Goal: Information Seeking & Learning: Learn about a topic

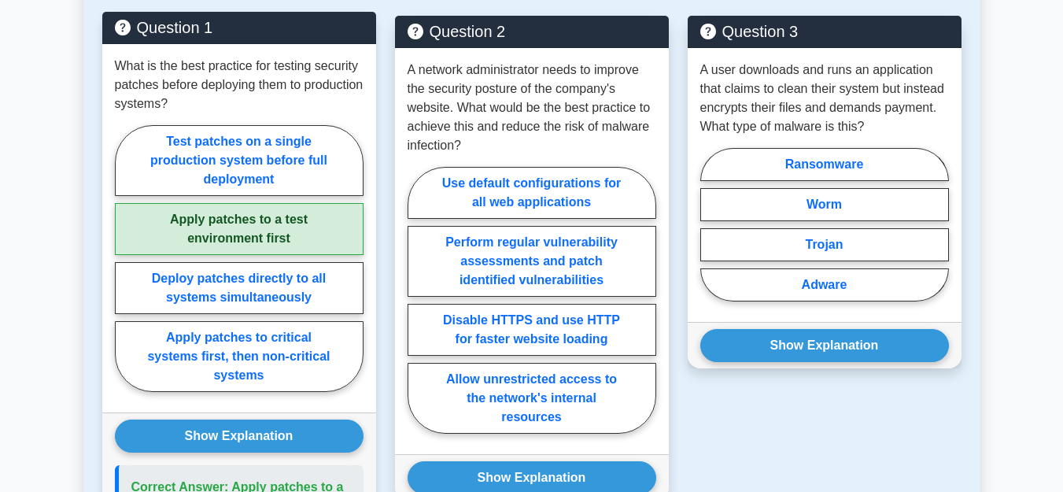
scroll to position [883, 0]
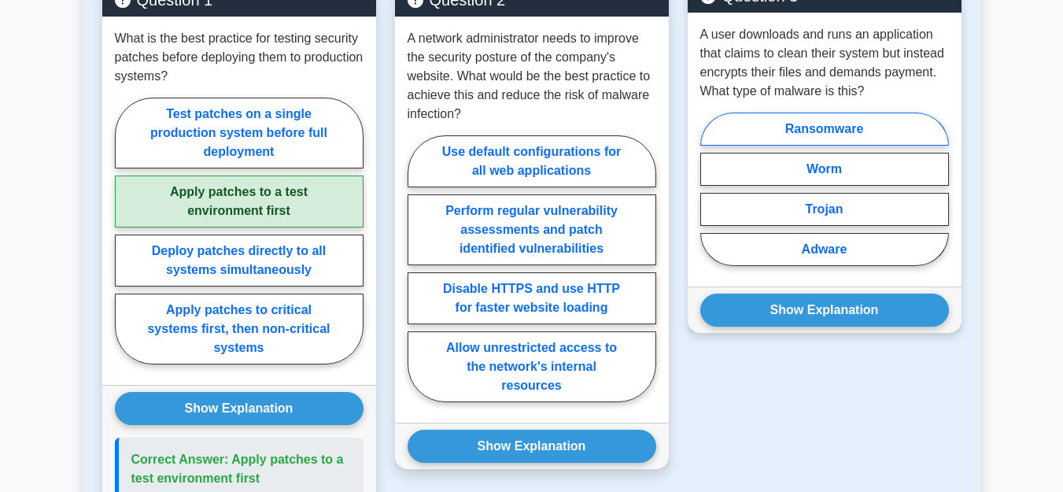
click at [888, 114] on label "Ransomware" at bounding box center [825, 129] width 249 height 33
click at [711, 189] on input "Ransomware" at bounding box center [706, 194] width 10 height 10
radio input "true"
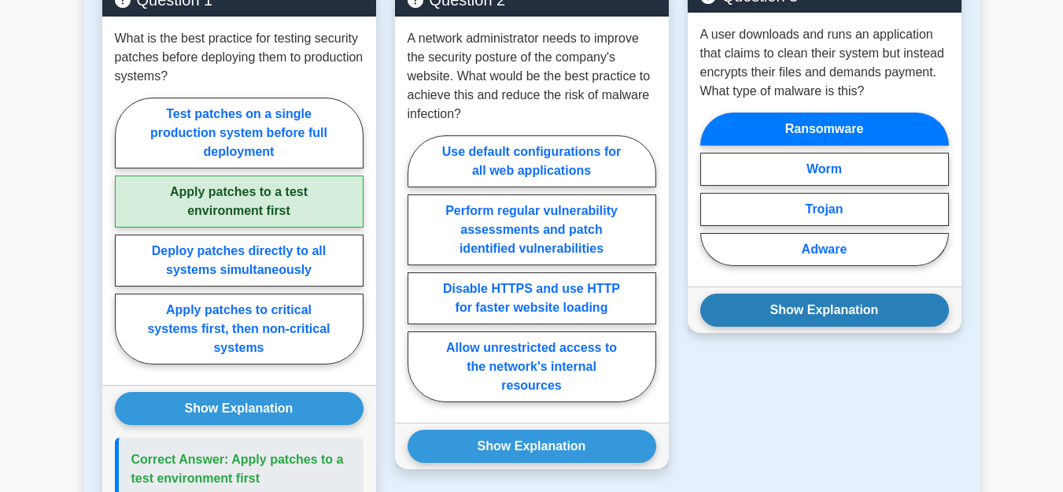
click at [843, 312] on button "Show Explanation" at bounding box center [825, 310] width 249 height 33
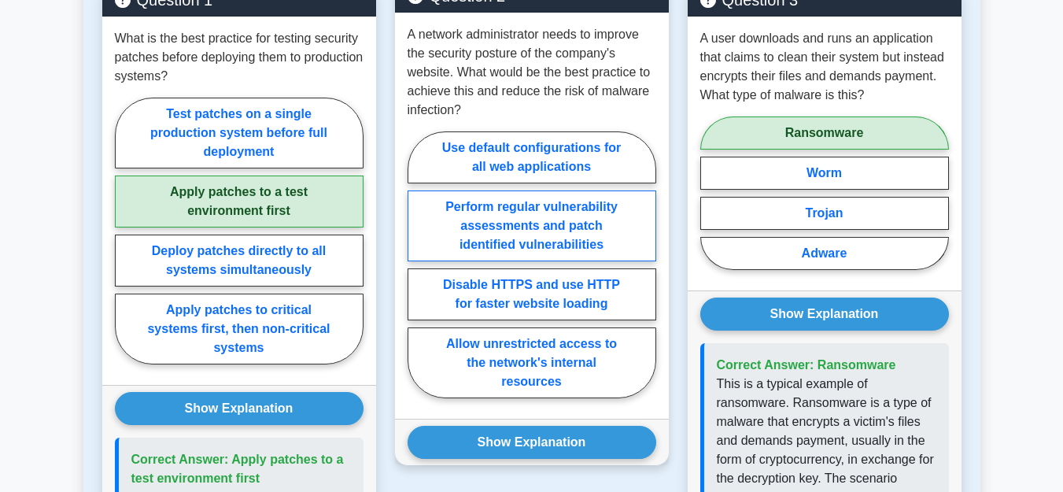
click at [539, 227] on label "Perform regular vulnerability assessments and patch identified vulnerabilities" at bounding box center [532, 225] width 249 height 71
click at [418, 264] on input "Perform regular vulnerability assessments and patch identified vulnerabilities" at bounding box center [413, 269] width 10 height 10
radio input "true"
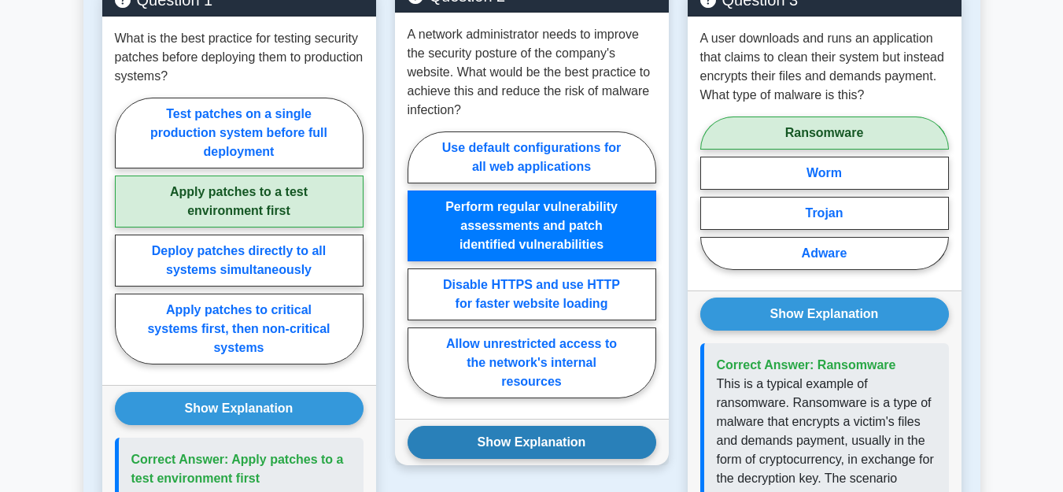
click at [499, 448] on button "Show Explanation" at bounding box center [532, 442] width 249 height 33
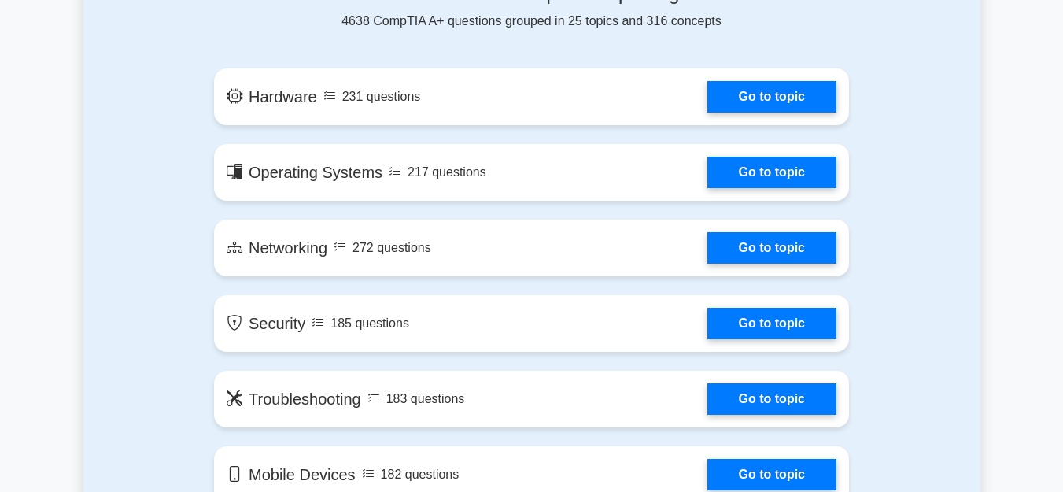
scroll to position [883, 0]
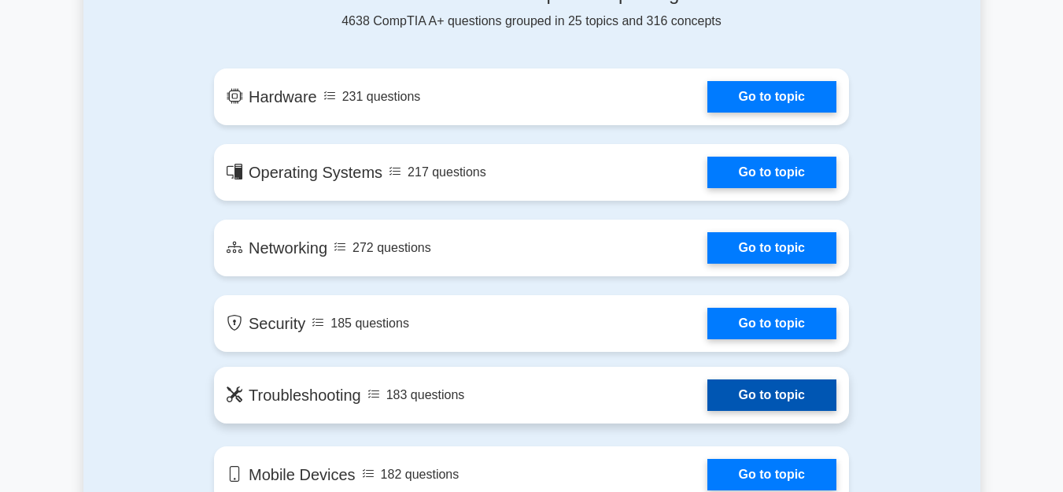
click at [731, 379] on link "Go to topic" at bounding box center [772, 394] width 129 height 31
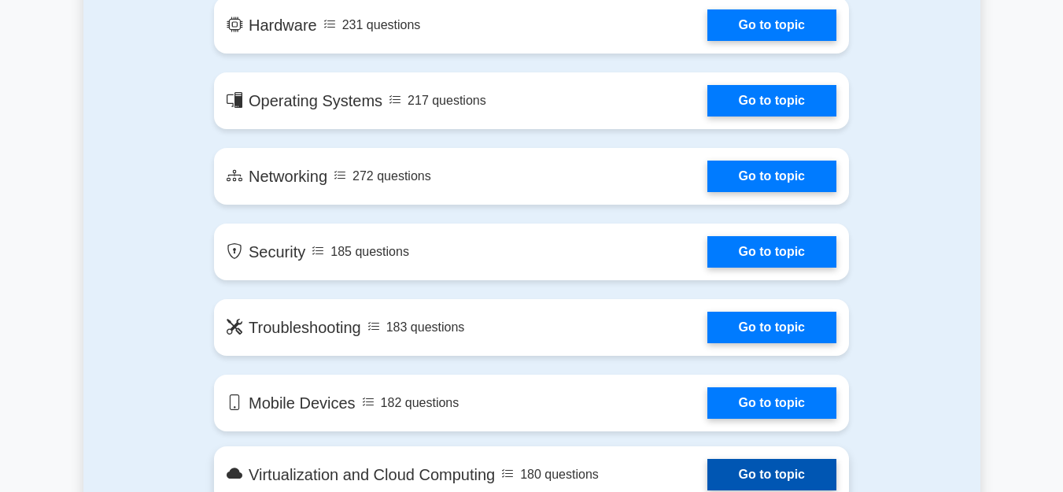
scroll to position [963, 0]
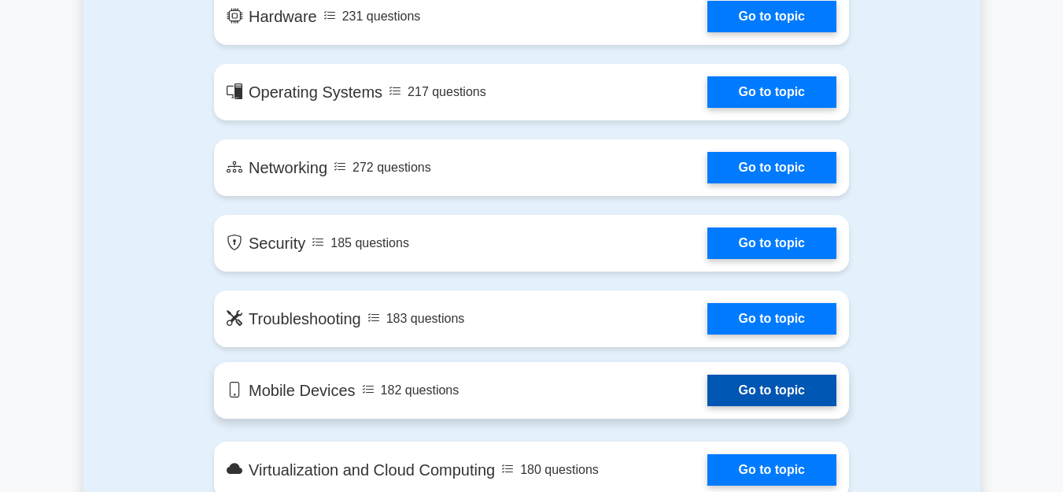
click at [762, 375] on link "Go to topic" at bounding box center [772, 390] width 129 height 31
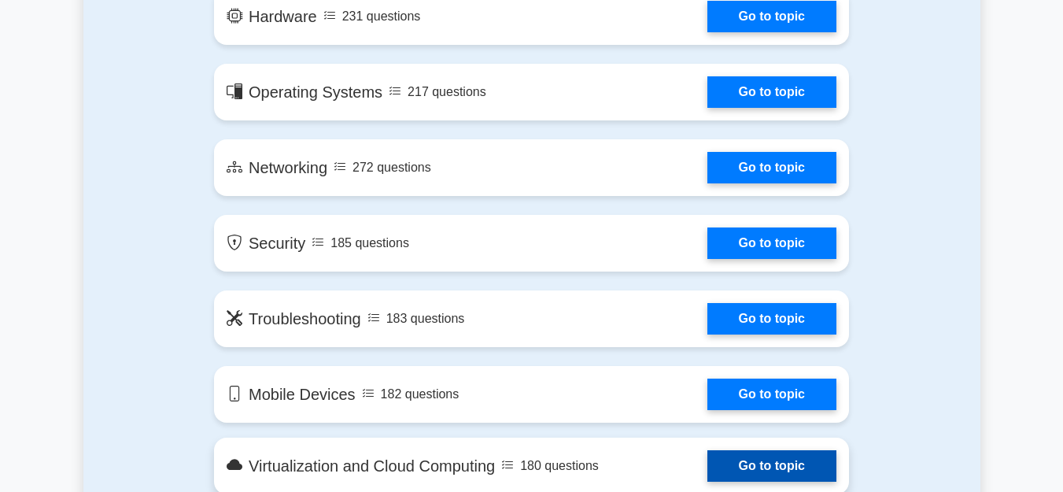
drag, startPoint x: 778, startPoint y: 362, endPoint x: 771, endPoint y: 354, distance: 10.6
click at [778, 450] on link "Go to topic" at bounding box center [772, 465] width 129 height 31
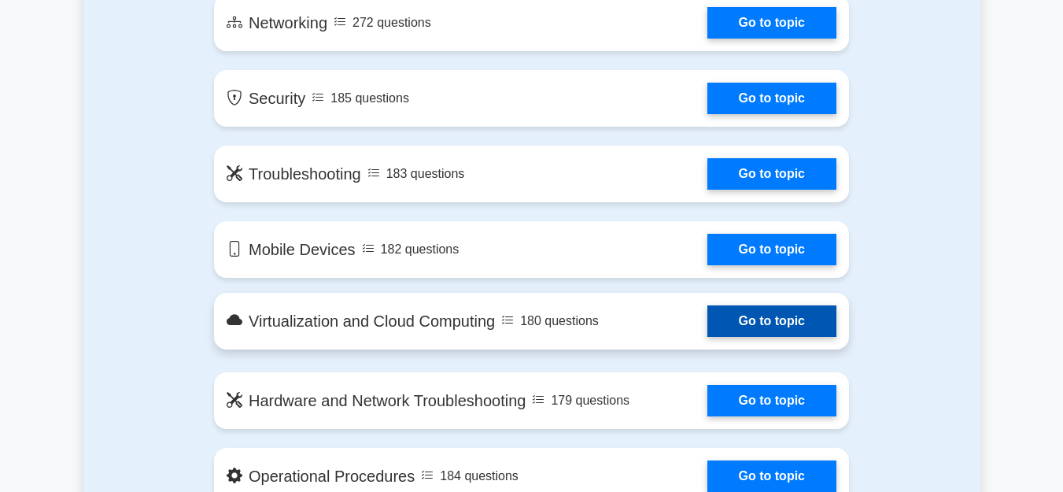
scroll to position [1124, 0]
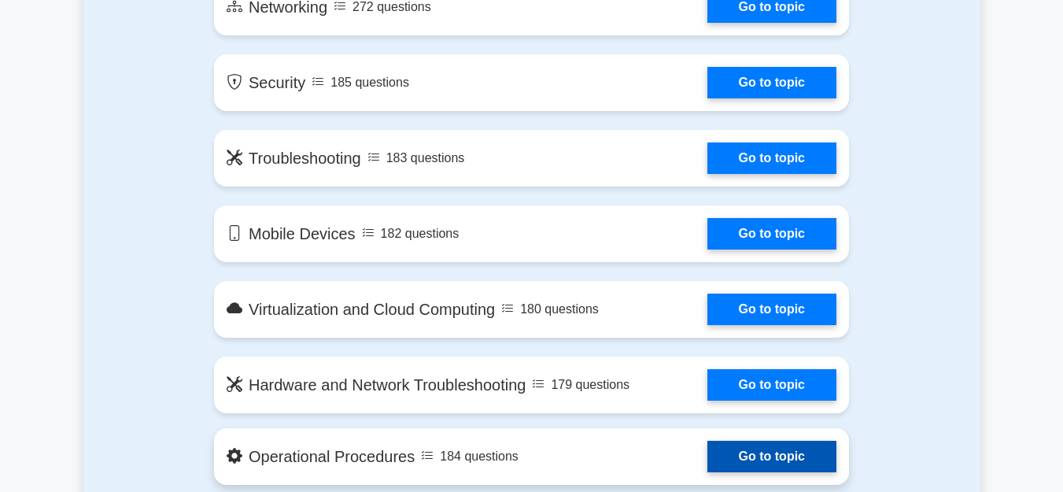
click at [781, 441] on link "Go to topic" at bounding box center [772, 456] width 129 height 31
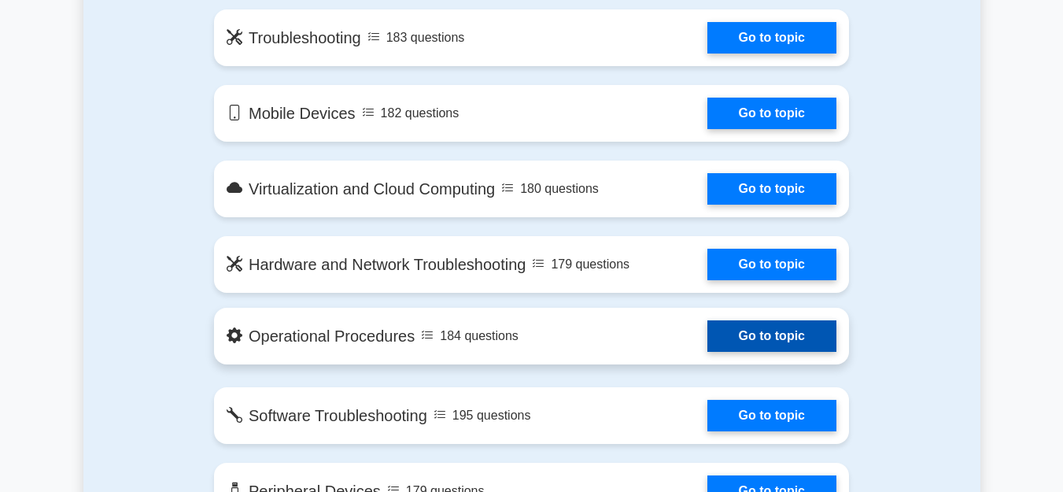
scroll to position [1285, 0]
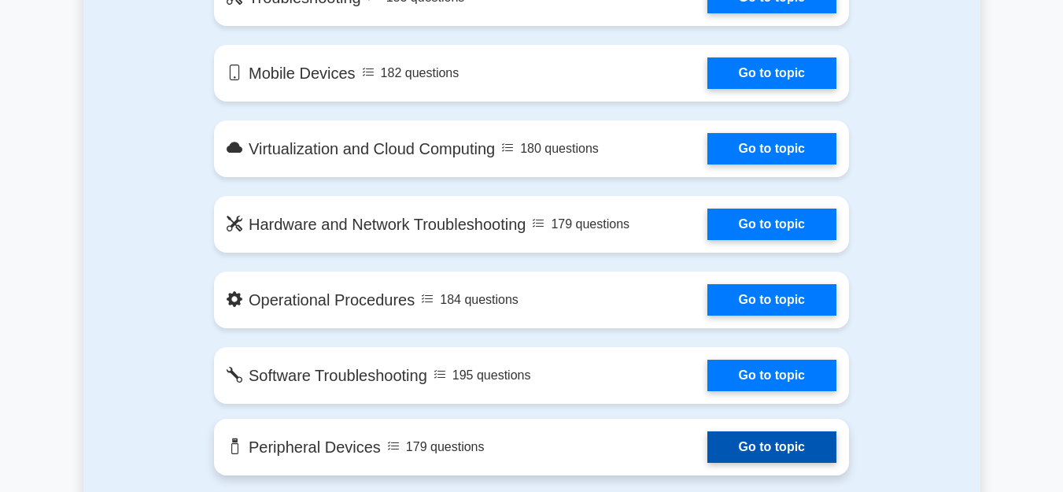
click at [736, 431] on link "Go to topic" at bounding box center [772, 446] width 129 height 31
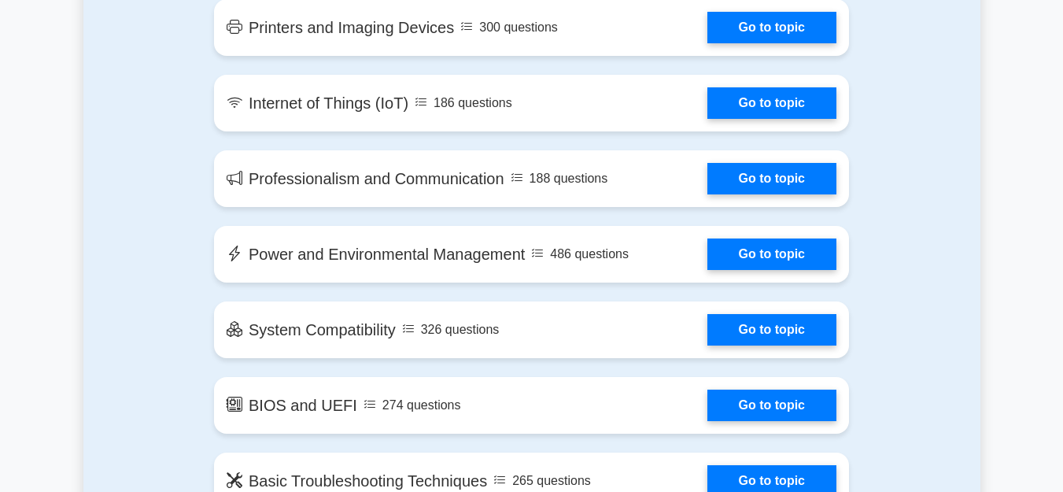
scroll to position [2168, 0]
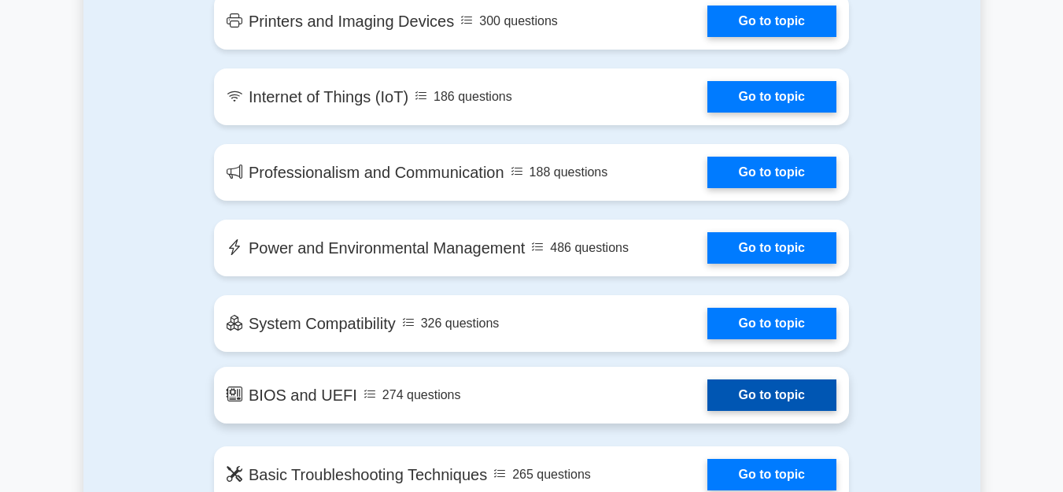
drag, startPoint x: 794, startPoint y: 291, endPoint x: 506, endPoint y: 259, distance: 289.9
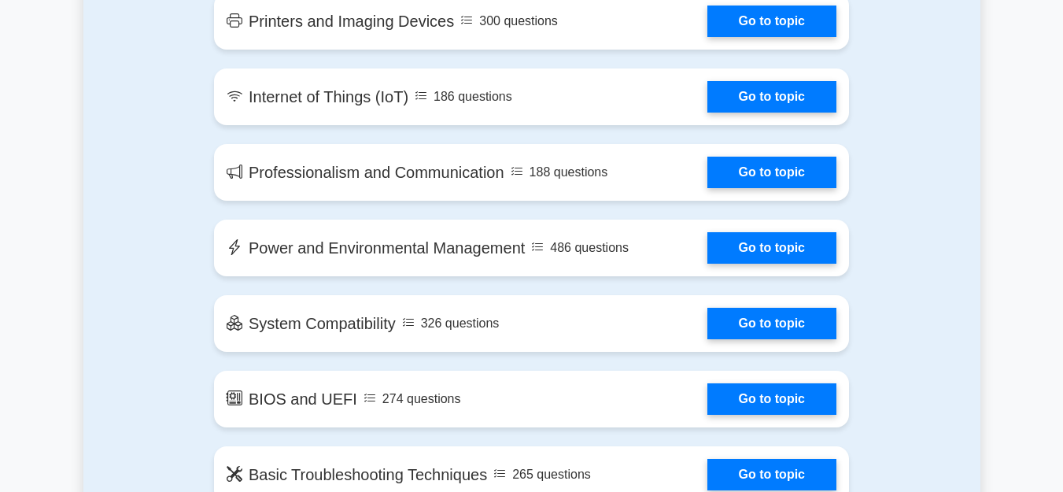
click at [793, 383] on link "Go to topic" at bounding box center [772, 398] width 129 height 31
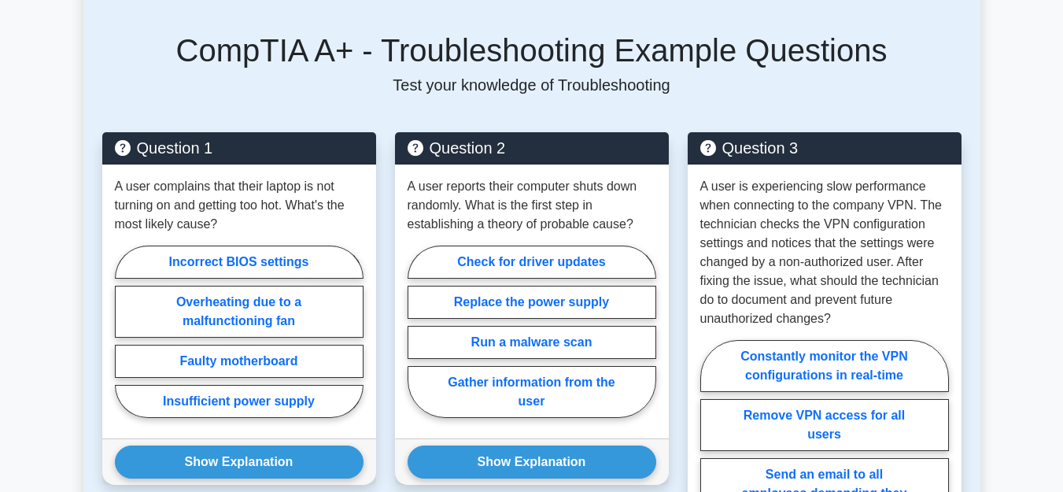
scroll to position [803, 0]
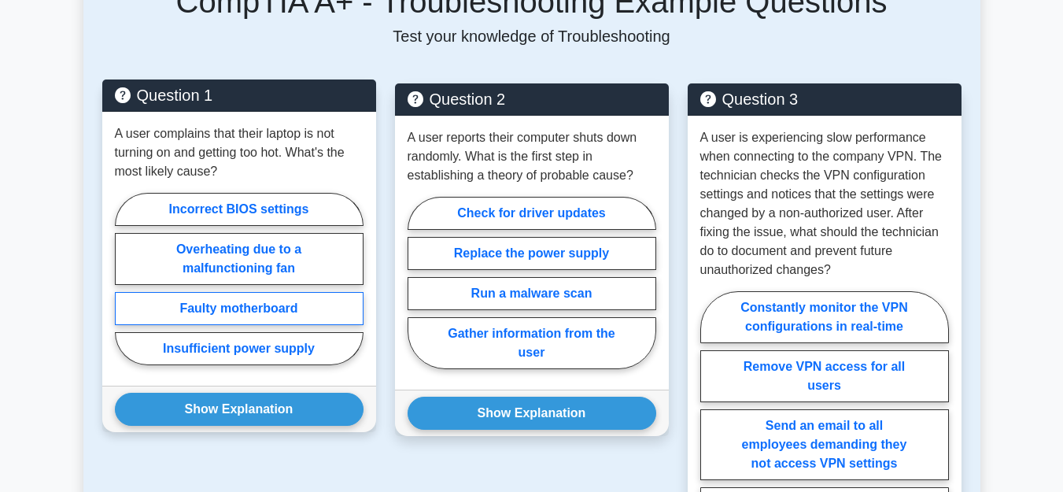
click at [286, 292] on label "Faulty motherboard" at bounding box center [239, 308] width 249 height 33
click at [125, 285] on input "Faulty motherboard" at bounding box center [120, 284] width 10 height 10
radio input "true"
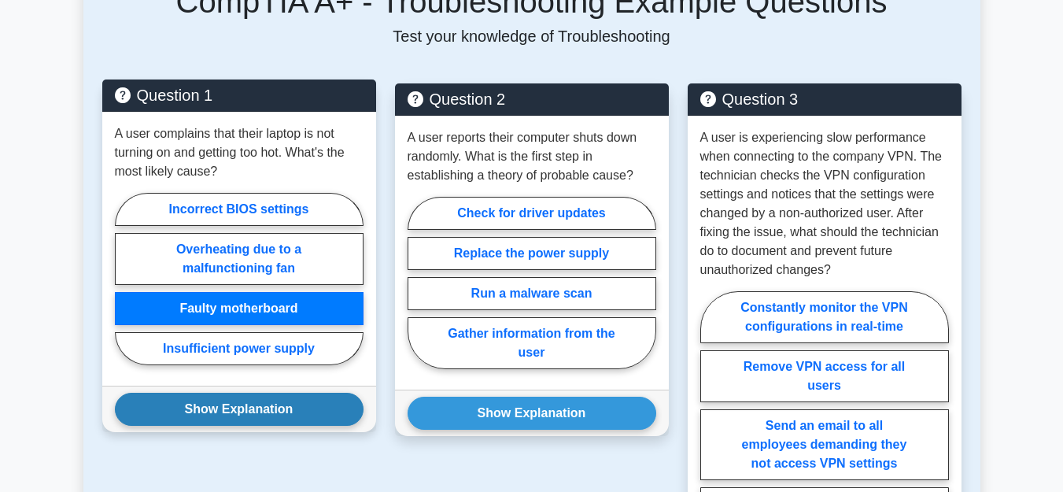
click at [216, 393] on button "Show Explanation" at bounding box center [239, 409] width 249 height 33
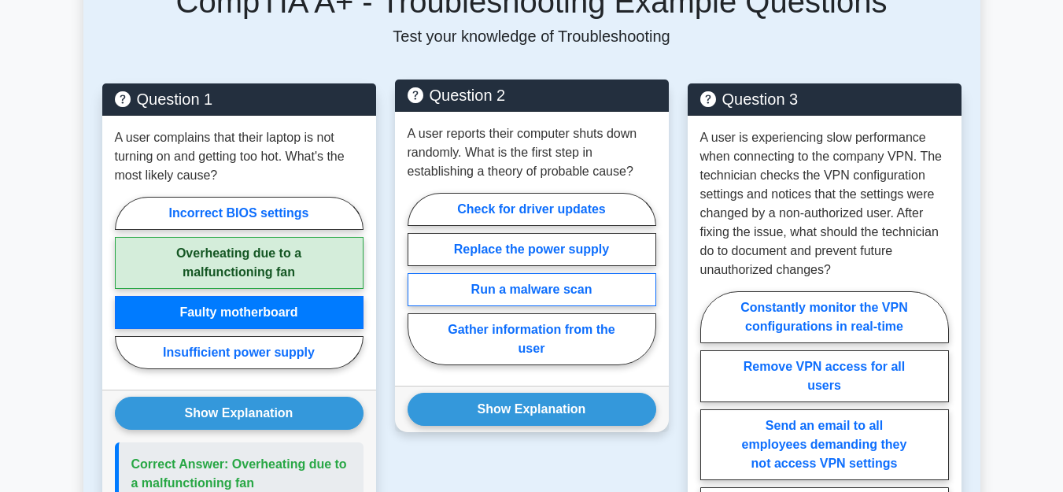
click at [503, 273] on label "Run a malware scan" at bounding box center [532, 289] width 249 height 33
click at [418, 279] on input "Run a malware scan" at bounding box center [413, 284] width 10 height 10
radio input "true"
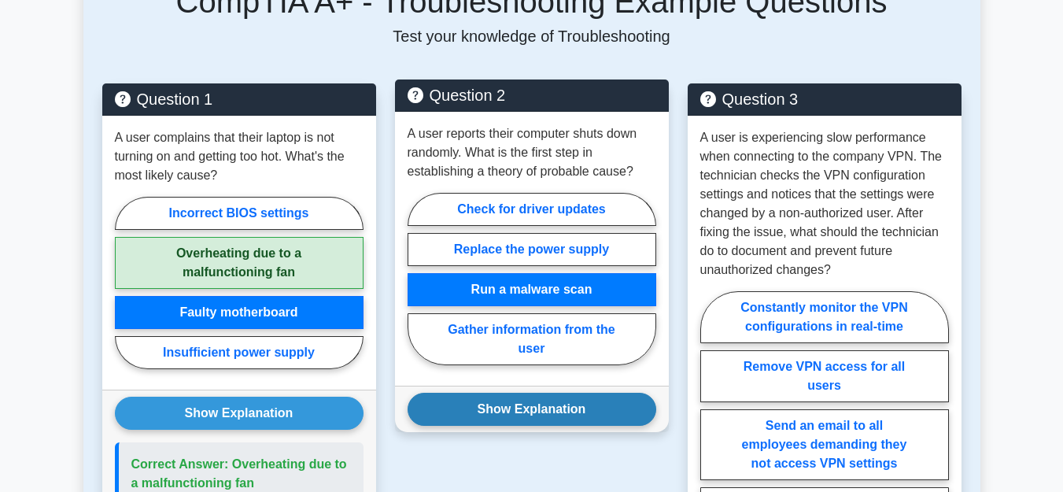
click at [497, 394] on button "Show Explanation" at bounding box center [532, 409] width 249 height 33
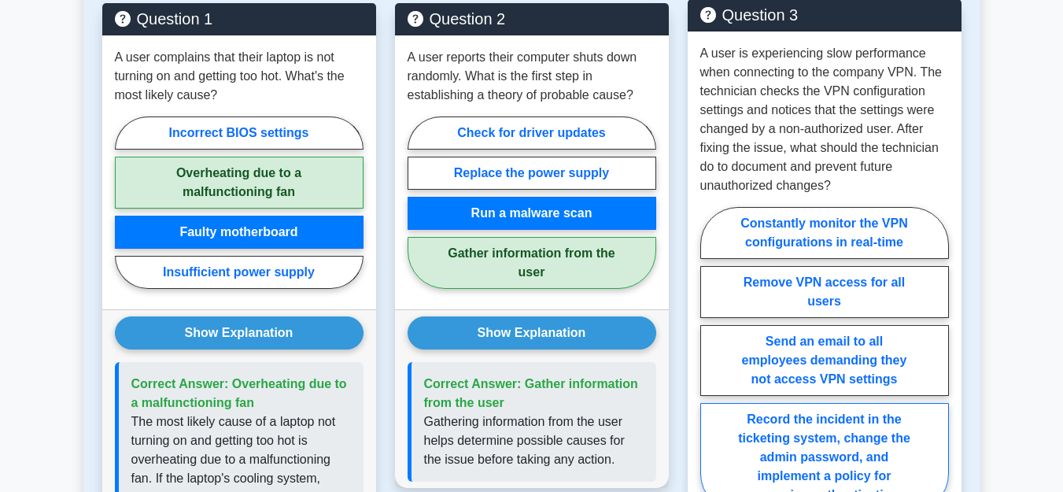
scroll to position [963, 0]
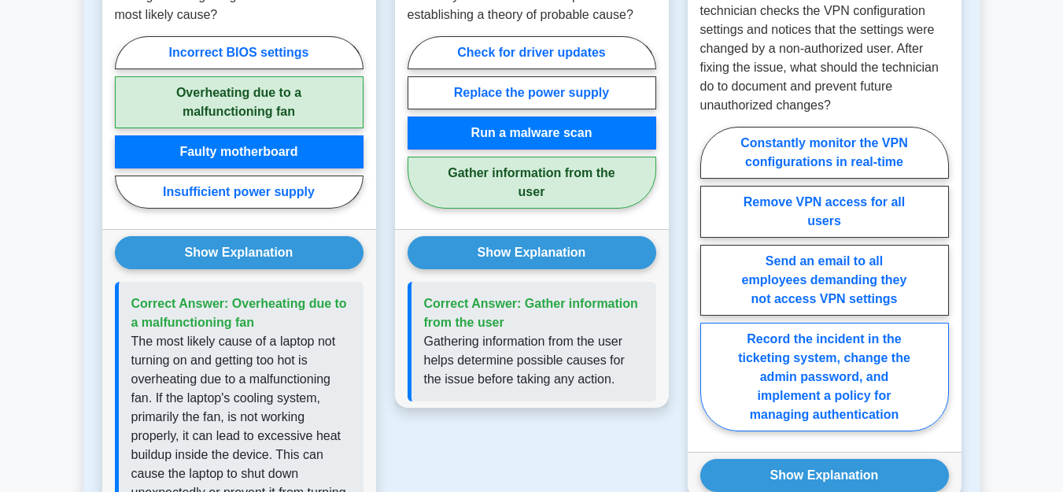
click at [832, 357] on label "Record the incident in the ticketing system, change the admin password, and imp…" at bounding box center [825, 377] width 249 height 109
click at [711, 289] on input "Record the incident in the ticketing system, change the admin password, and imp…" at bounding box center [706, 284] width 10 height 10
radio input "true"
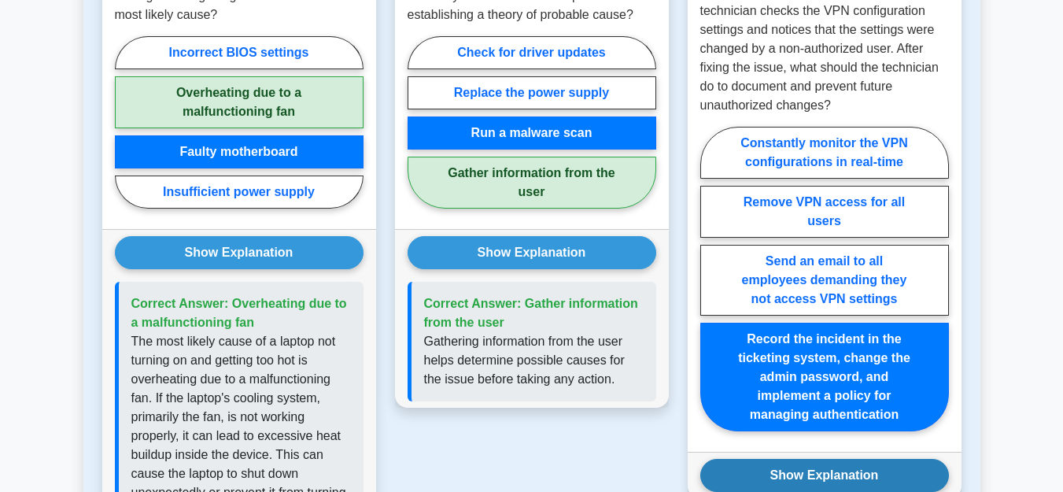
click at [798, 459] on button "Show Explanation" at bounding box center [825, 475] width 249 height 33
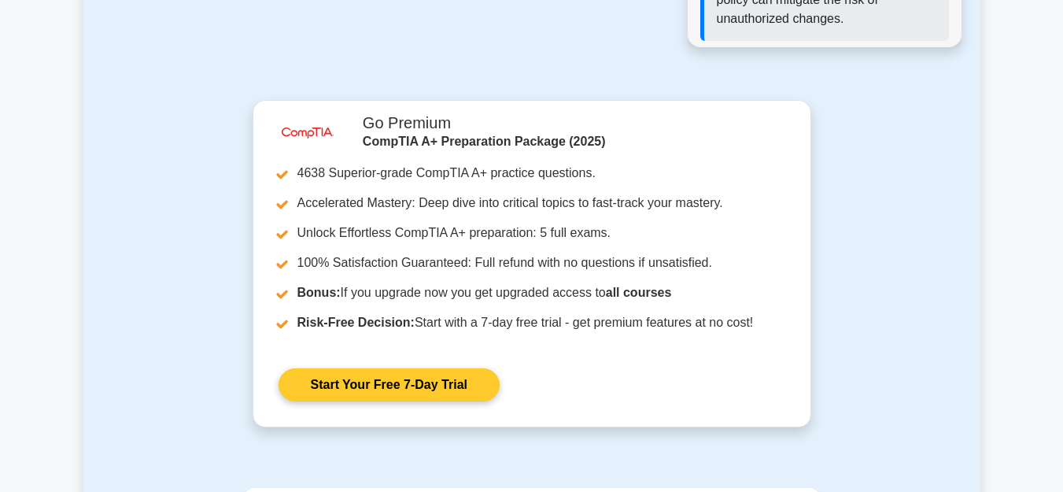
scroll to position [1927, 0]
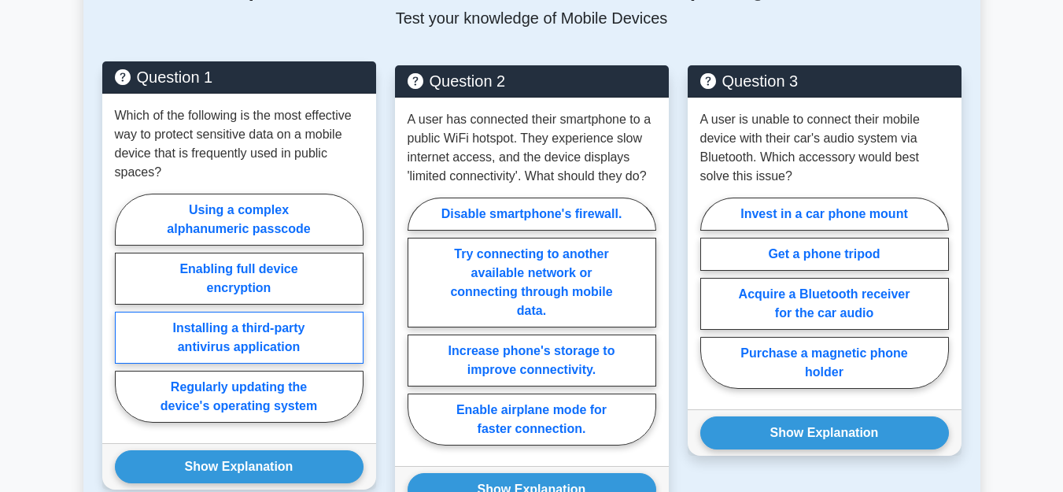
scroll to position [803, 0]
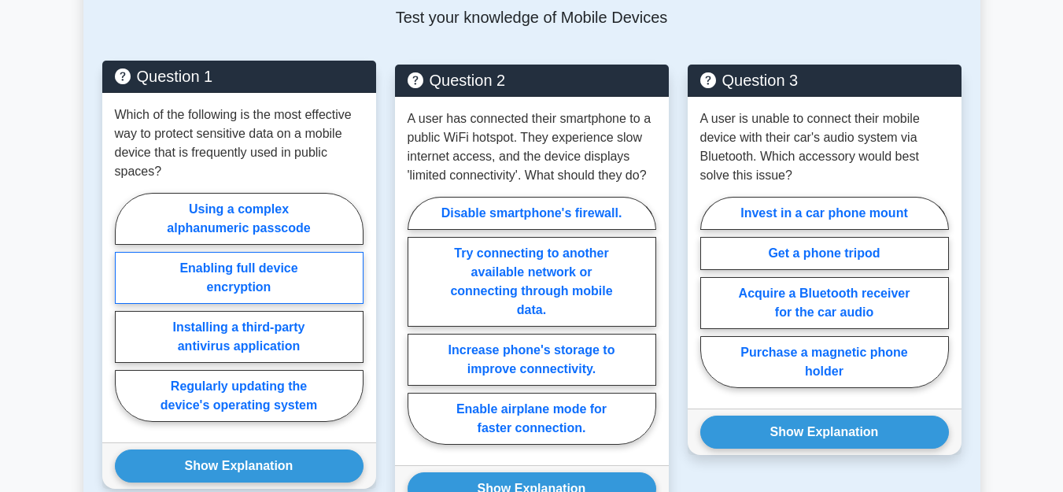
click at [272, 252] on label "Enabling full device encryption" at bounding box center [239, 278] width 249 height 52
click at [125, 307] on input "Enabling full device encryption" at bounding box center [120, 312] width 10 height 10
radio input "true"
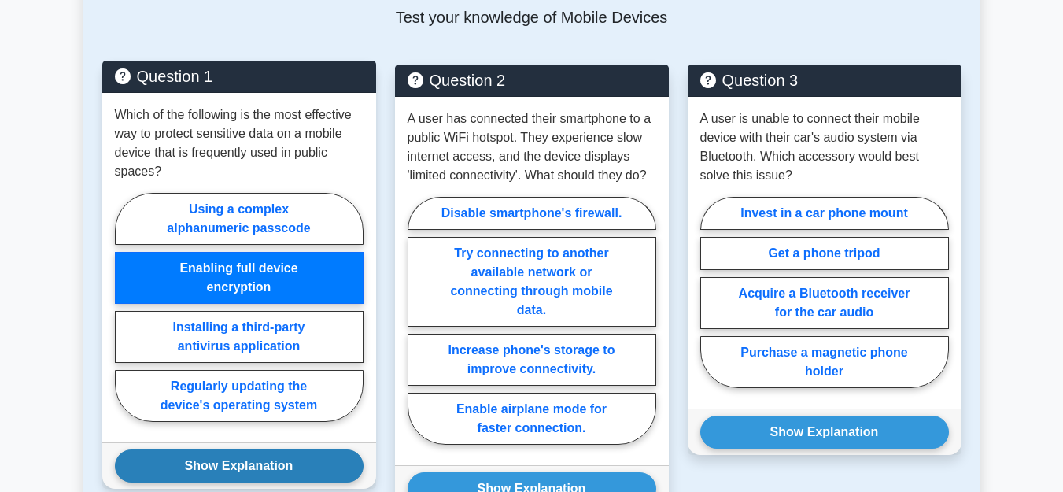
click at [238, 449] on button "Show Explanation" at bounding box center [239, 465] width 249 height 33
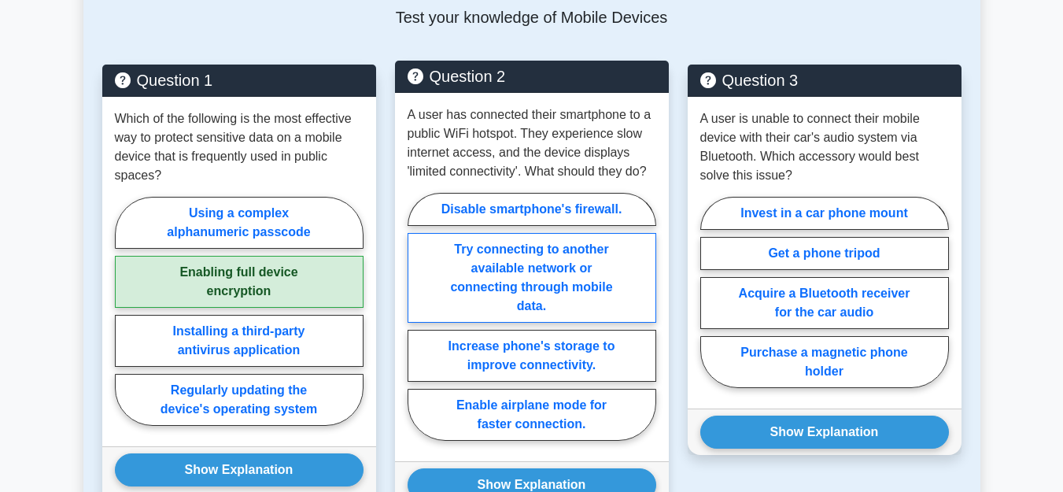
click at [558, 244] on label "Try connecting to another available network or connecting through mobile data." at bounding box center [532, 278] width 249 height 90
click at [418, 316] on input "Try connecting to another available network or connecting through mobile data." at bounding box center [413, 321] width 10 height 10
radio input "true"
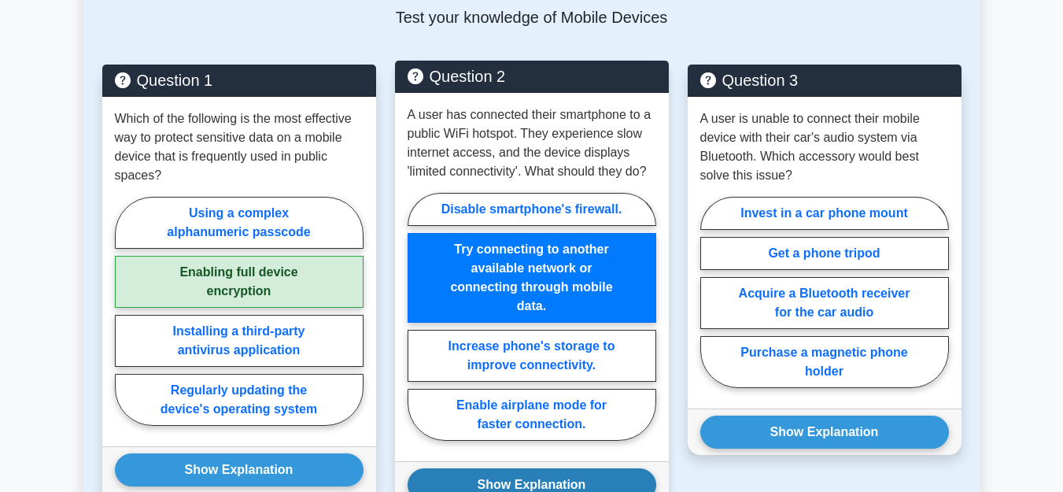
drag, startPoint x: 527, startPoint y: 471, endPoint x: 519, endPoint y: 454, distance: 18.7
click at [527, 468] on button "Show Explanation" at bounding box center [532, 484] width 249 height 33
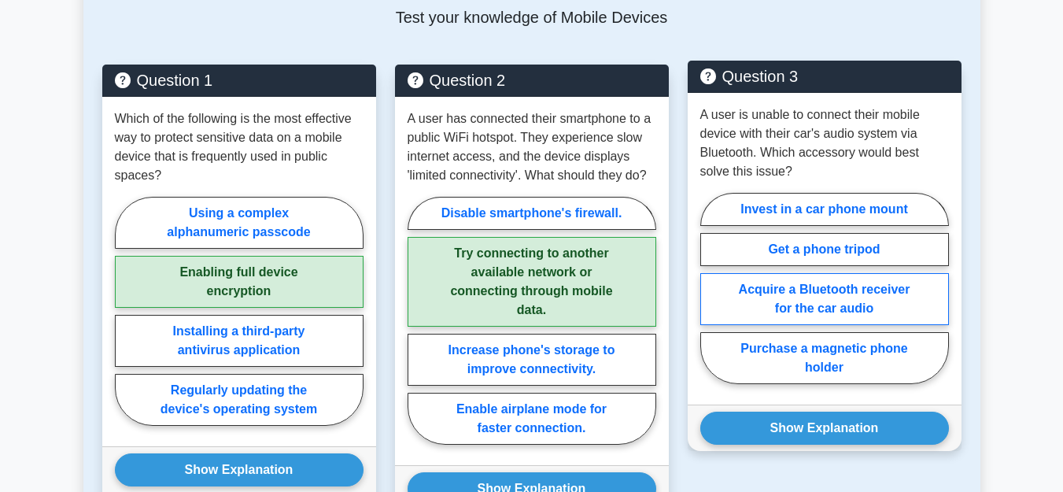
click at [768, 283] on label "Acquire a Bluetooth receiver for the car audio" at bounding box center [825, 299] width 249 height 52
click at [711, 288] on input "Acquire a Bluetooth receiver for the car audio" at bounding box center [706, 293] width 10 height 10
radio input "true"
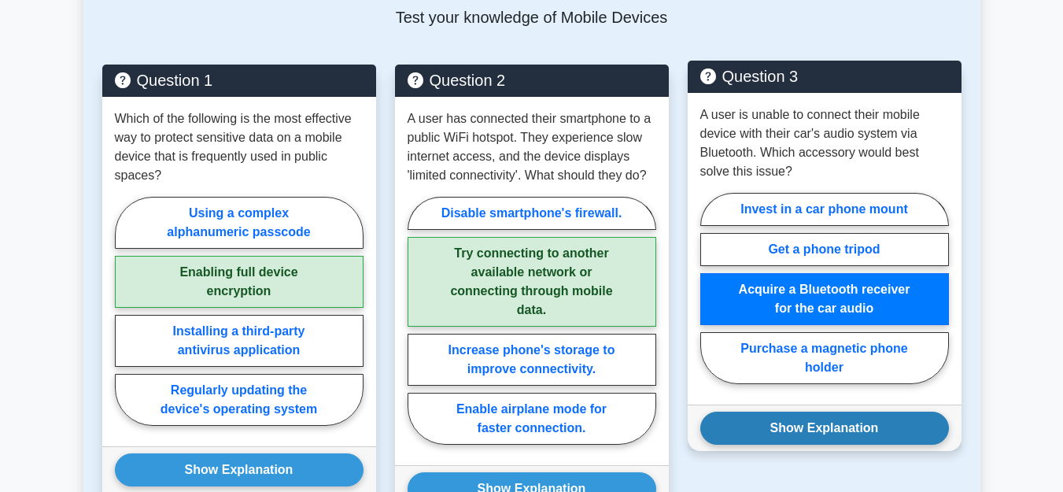
click at [749, 412] on button "Show Explanation" at bounding box center [825, 428] width 249 height 33
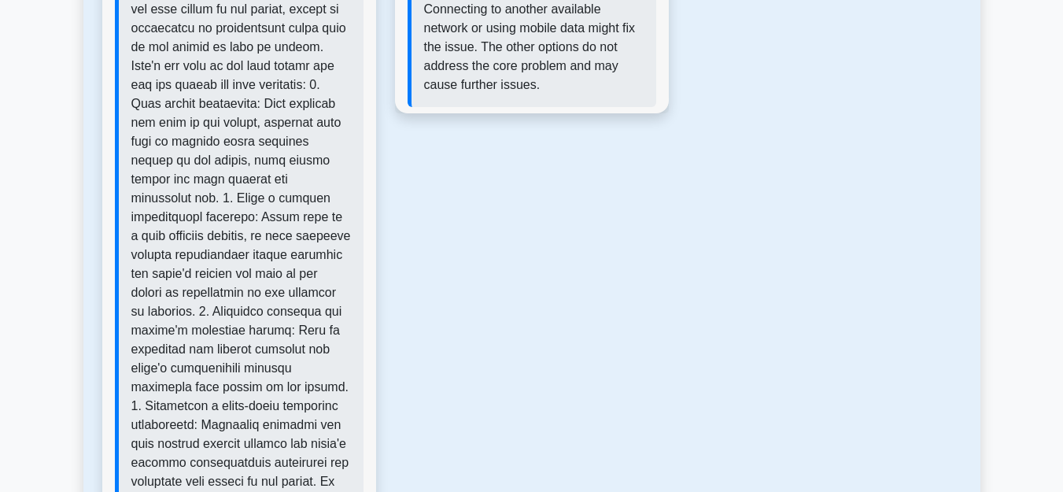
scroll to position [1606, 0]
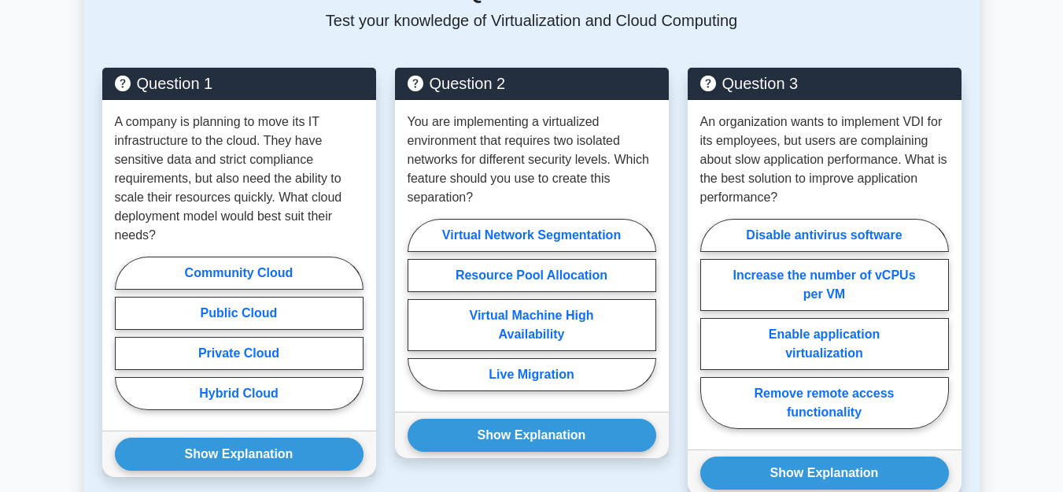
scroll to position [883, 0]
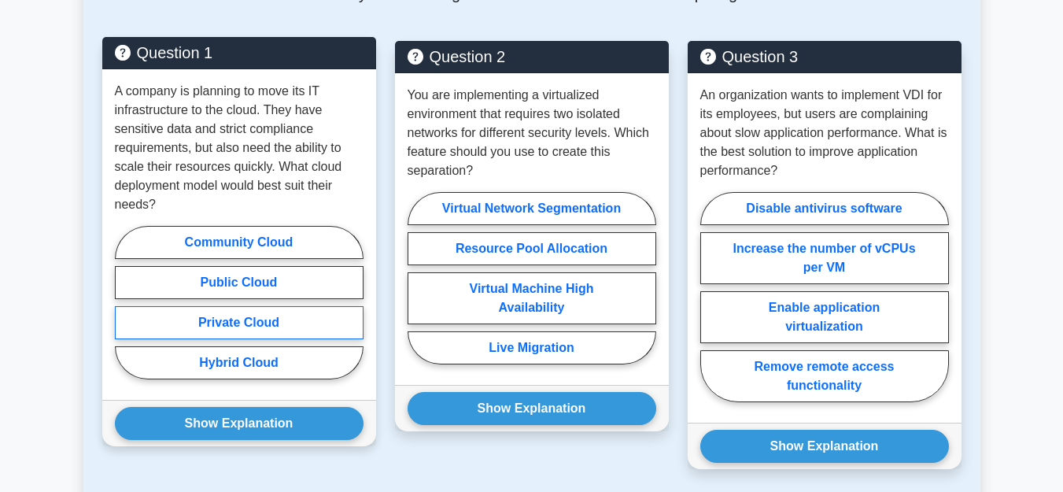
click at [304, 318] on label "Private Cloud" at bounding box center [239, 322] width 249 height 33
click at [125, 312] on input "Private Cloud" at bounding box center [120, 307] width 10 height 10
radio input "true"
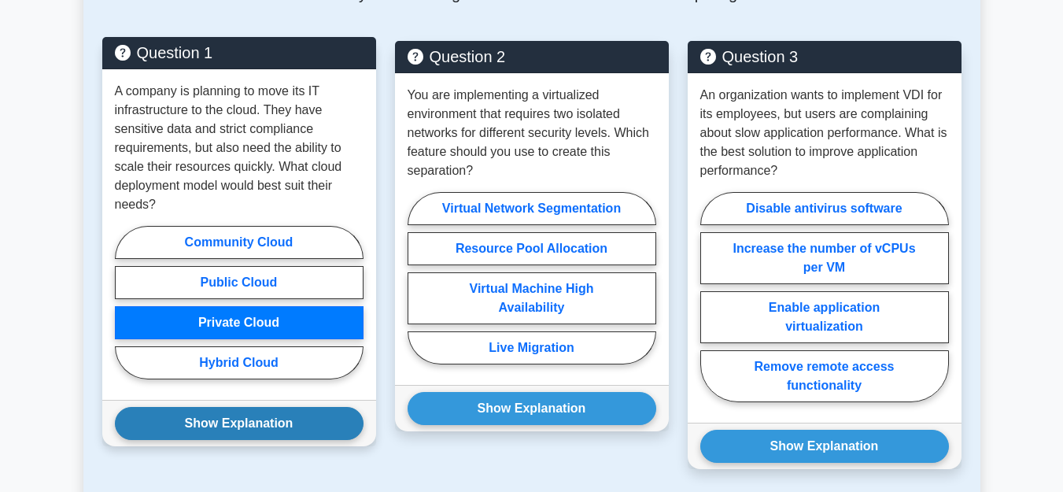
click at [254, 421] on button "Show Explanation" at bounding box center [239, 423] width 249 height 33
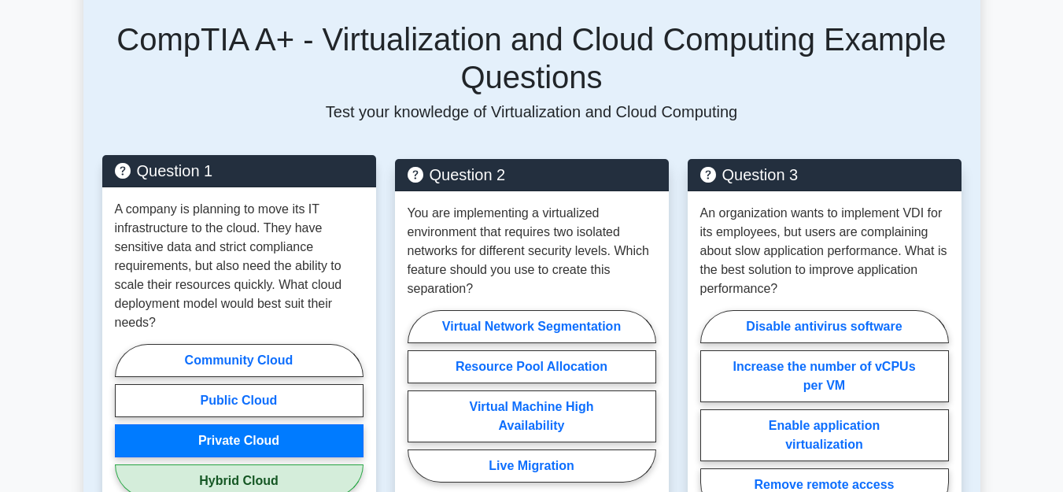
scroll to position [803, 0]
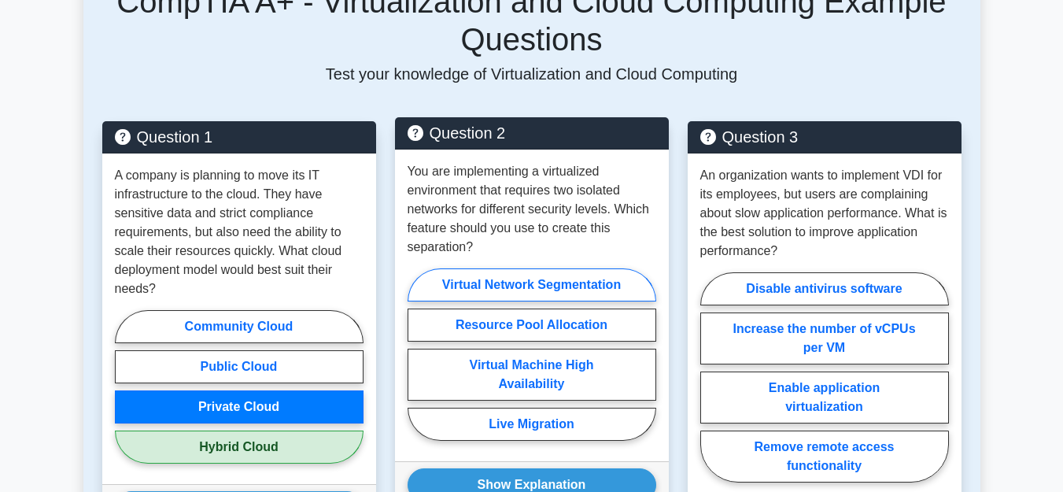
click at [545, 283] on label "Virtual Network Segmentation" at bounding box center [532, 284] width 249 height 33
click at [418, 354] on input "Virtual Network Segmentation" at bounding box center [413, 359] width 10 height 10
radio input "true"
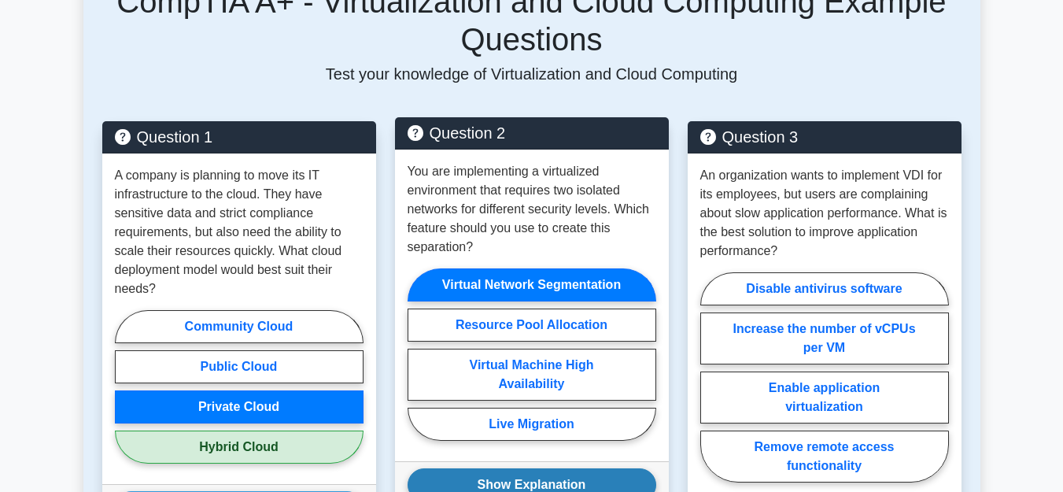
click at [497, 479] on button "Show Explanation" at bounding box center [532, 484] width 249 height 33
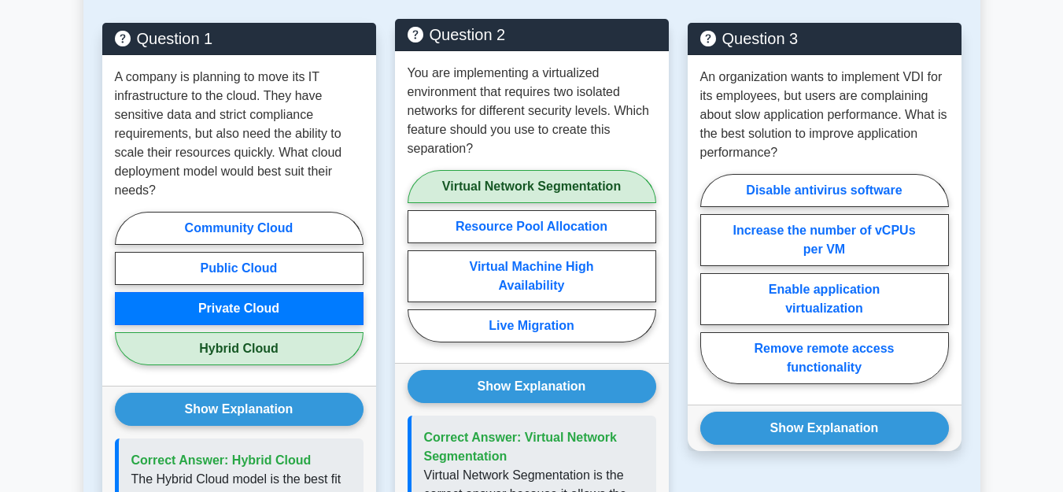
scroll to position [883, 0]
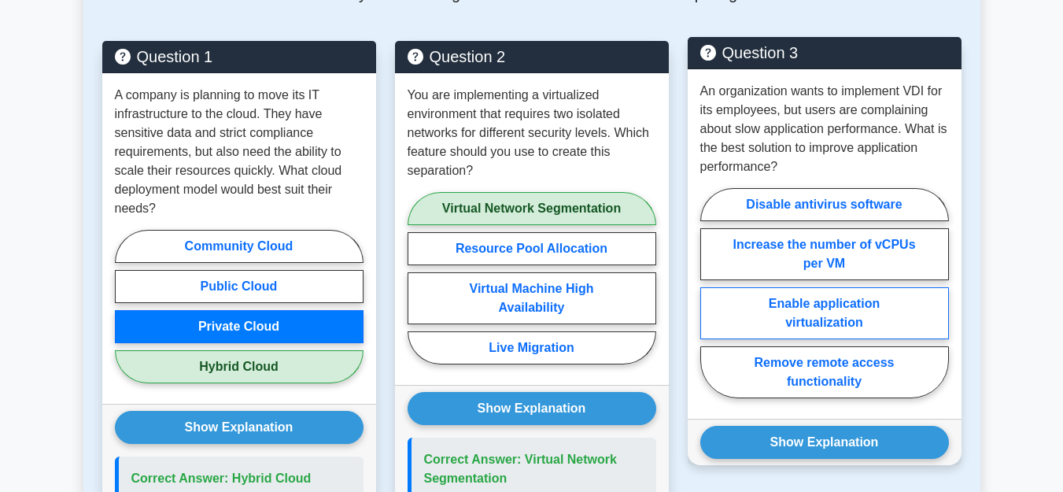
drag, startPoint x: 753, startPoint y: 261, endPoint x: 738, endPoint y: 299, distance: 40.6
click at [753, 261] on label "Increase the number of vCPUs per VM" at bounding box center [825, 254] width 249 height 52
click at [711, 293] on input "Increase the number of vCPUs per VM" at bounding box center [706, 298] width 10 height 10
radio input "true"
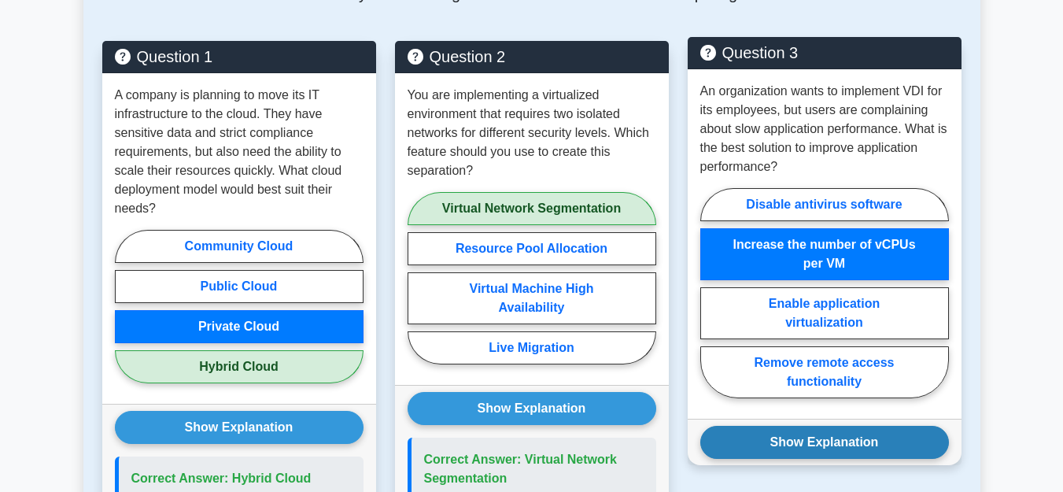
click at [726, 433] on button "Show Explanation" at bounding box center [825, 442] width 249 height 33
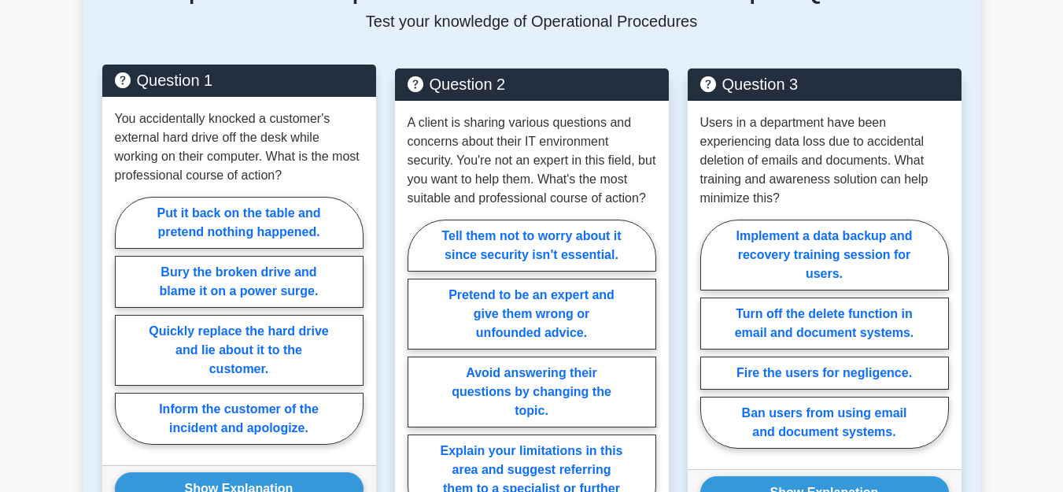
scroll to position [803, 0]
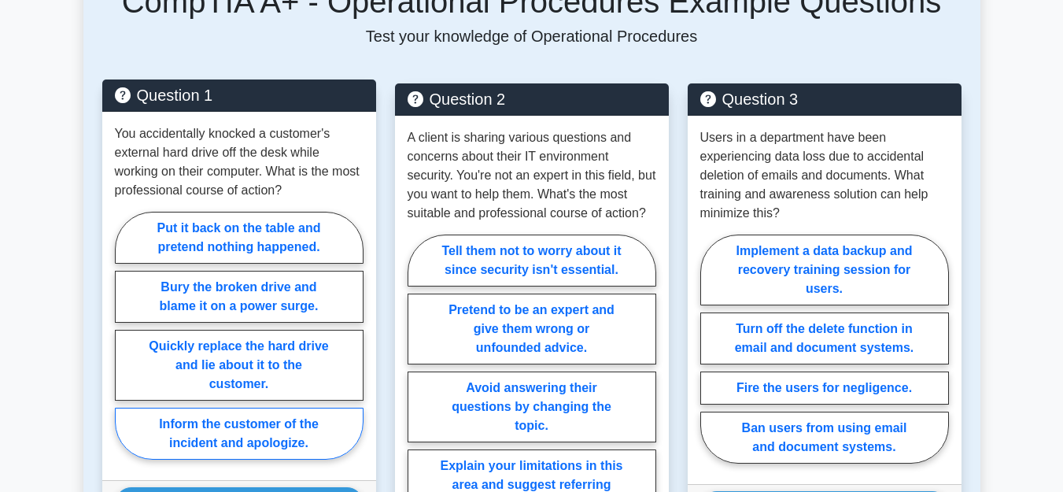
click at [264, 431] on label "Inform the customer of the incident and apologize." at bounding box center [239, 434] width 249 height 52
click at [125, 346] on input "Inform the customer of the incident and apologize." at bounding box center [120, 340] width 10 height 10
radio input "true"
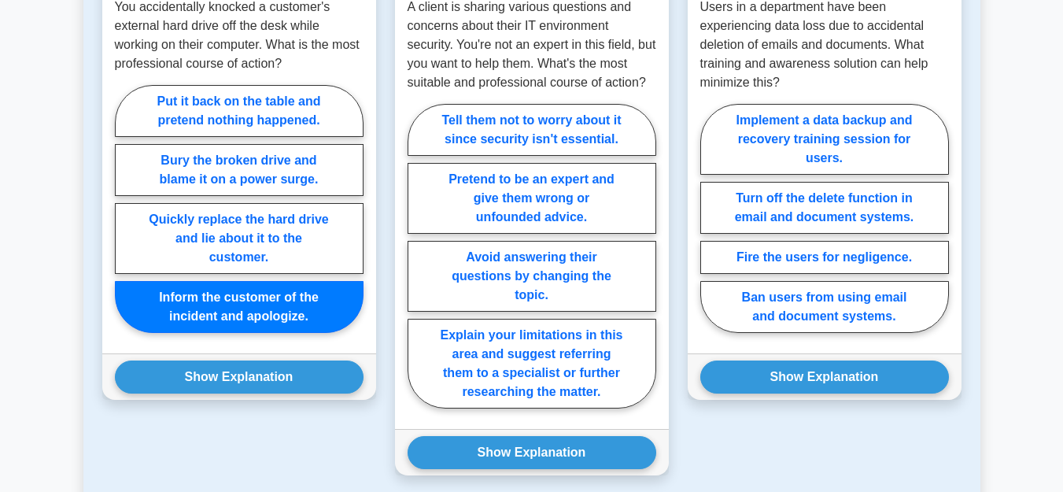
scroll to position [963, 0]
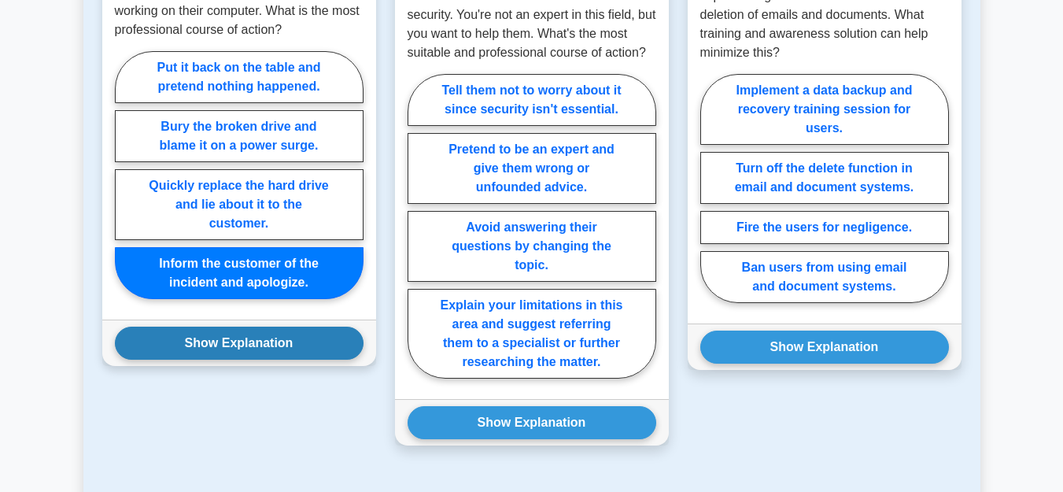
click at [275, 335] on button "Show Explanation" at bounding box center [239, 343] width 249 height 33
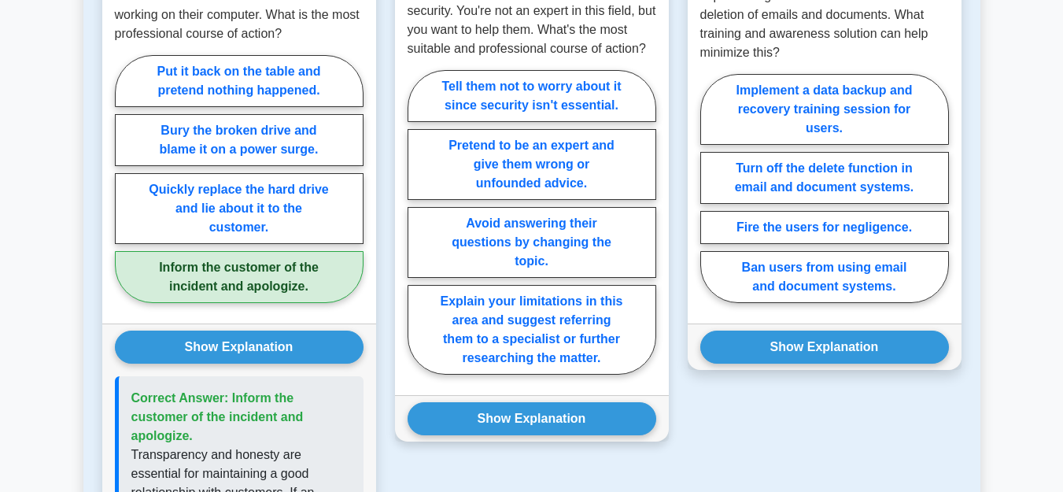
click at [559, 283] on div "Tell them not to worry about it since security isn't essential. Pretend to be a…" at bounding box center [532, 227] width 249 height 312
click at [547, 312] on label "Explain your limitations in this area and suggest referring them to a specialis…" at bounding box center [532, 330] width 249 height 90
click at [418, 232] on input "Explain your limitations in this area and suggest referring them to a specialis…" at bounding box center [413, 227] width 10 height 10
radio input "true"
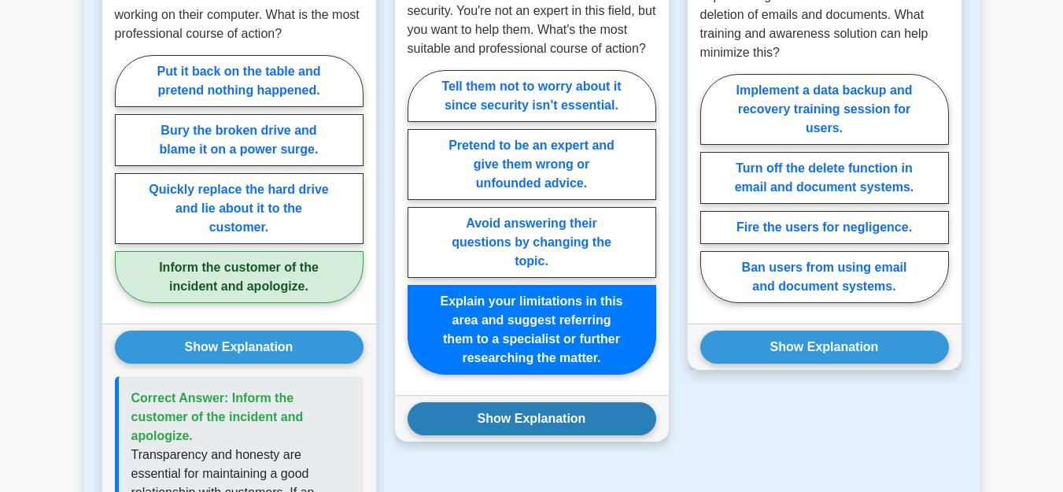
click at [524, 416] on button "Show Explanation" at bounding box center [532, 418] width 249 height 33
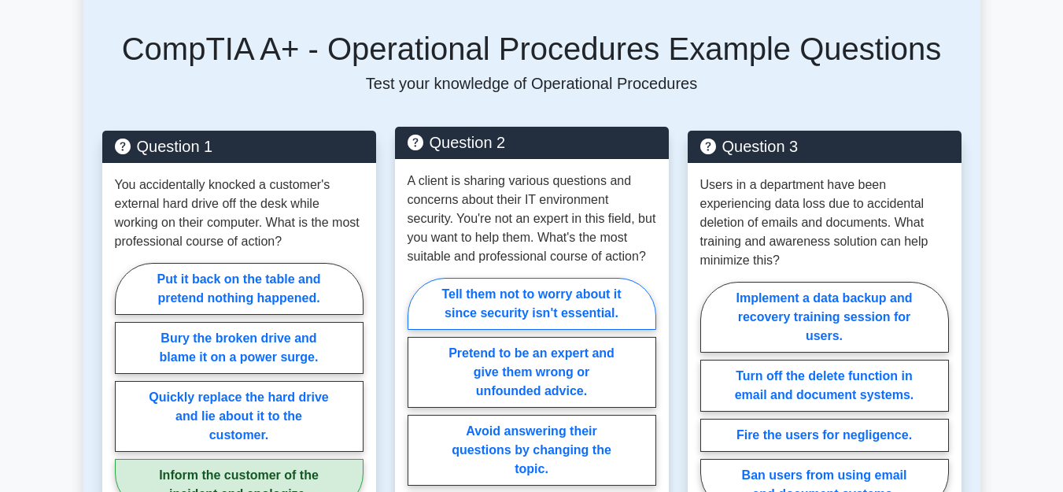
scroll to position [803, 0]
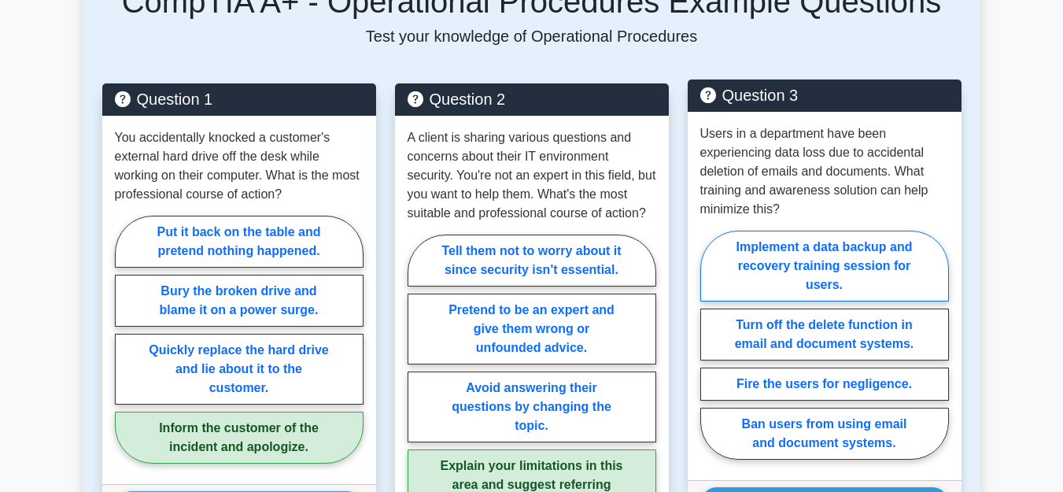
click at [797, 272] on label "Implement a data backup and recovery training session for users." at bounding box center [825, 266] width 249 height 71
click at [711, 345] on input "Implement a data backup and recovery training session for users." at bounding box center [706, 350] width 10 height 10
radio input "true"
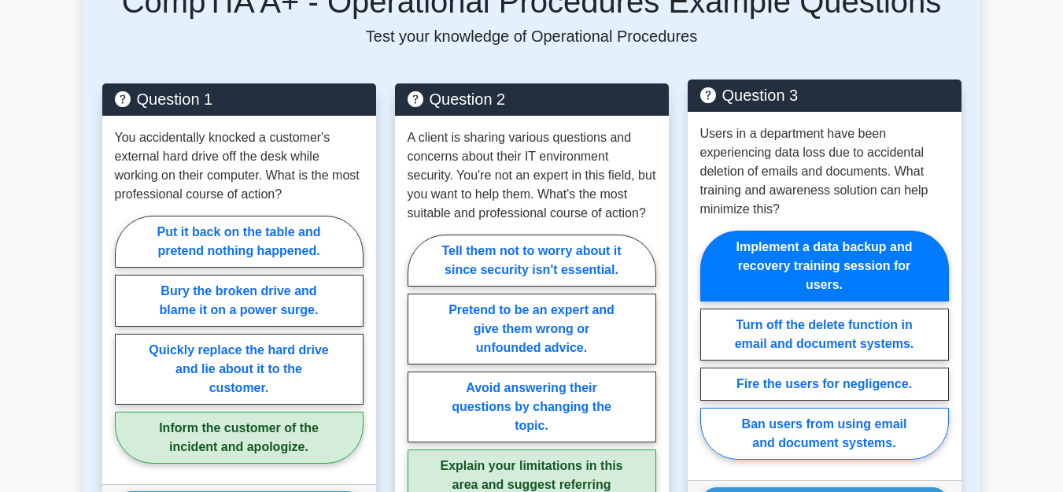
scroll to position [1044, 0]
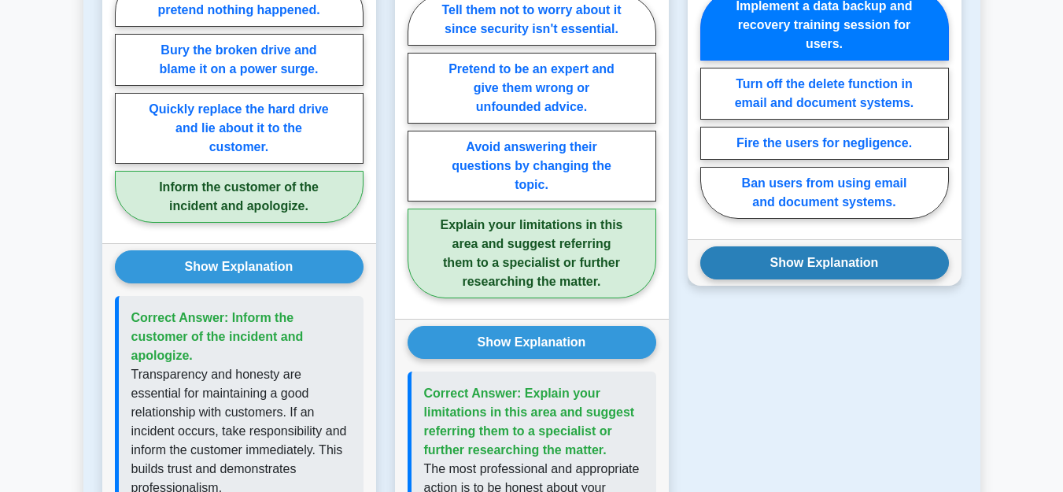
click at [824, 273] on button "Show Explanation" at bounding box center [825, 262] width 249 height 33
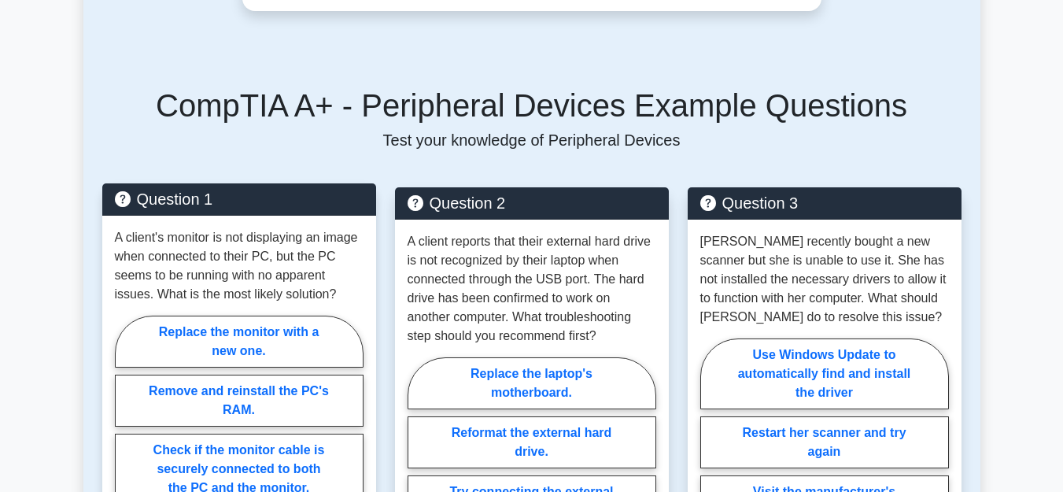
scroll to position [803, 0]
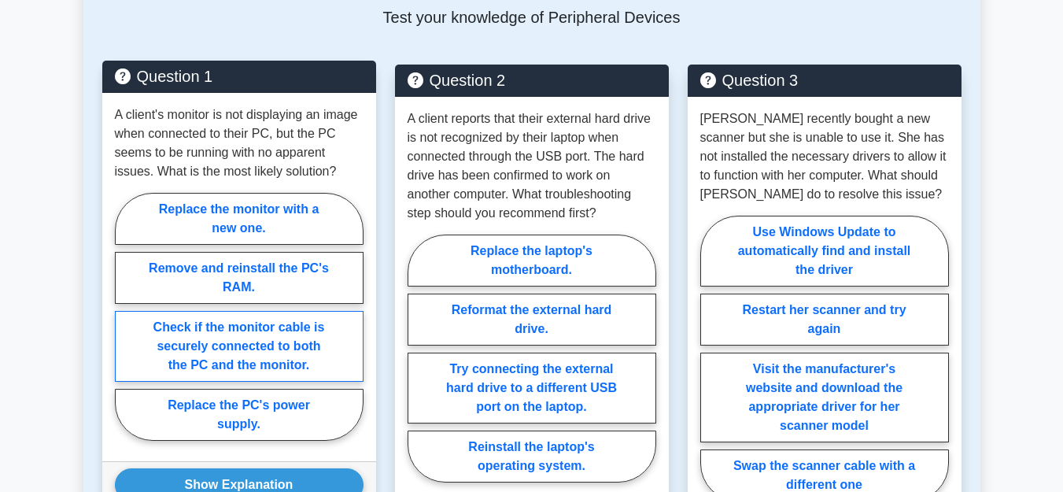
click at [268, 349] on label "Check if the monitor cable is securely connected to both the PC and the monitor." at bounding box center [239, 346] width 249 height 71
click at [125, 327] on input "Check if the monitor cable is securely connected to both the PC and the monitor." at bounding box center [120, 321] width 10 height 10
radio input "true"
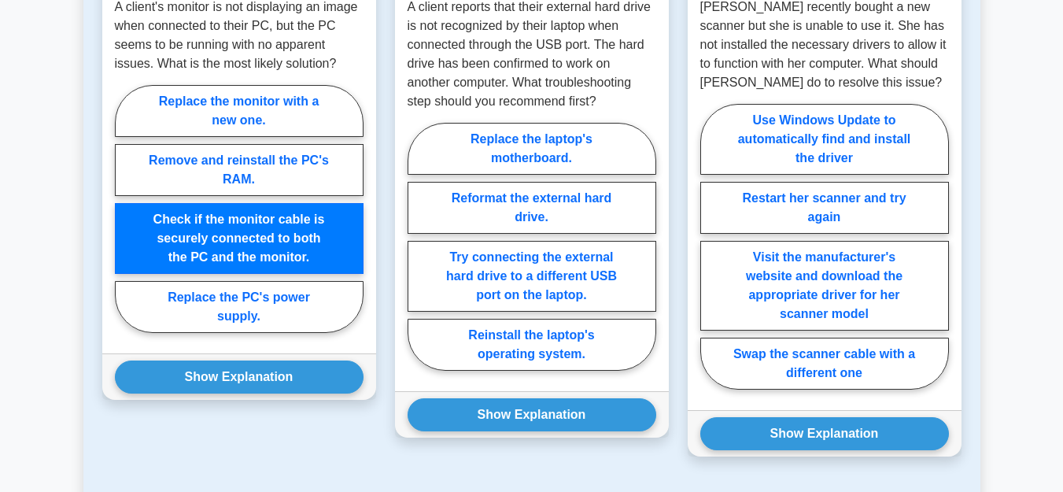
scroll to position [1044, 0]
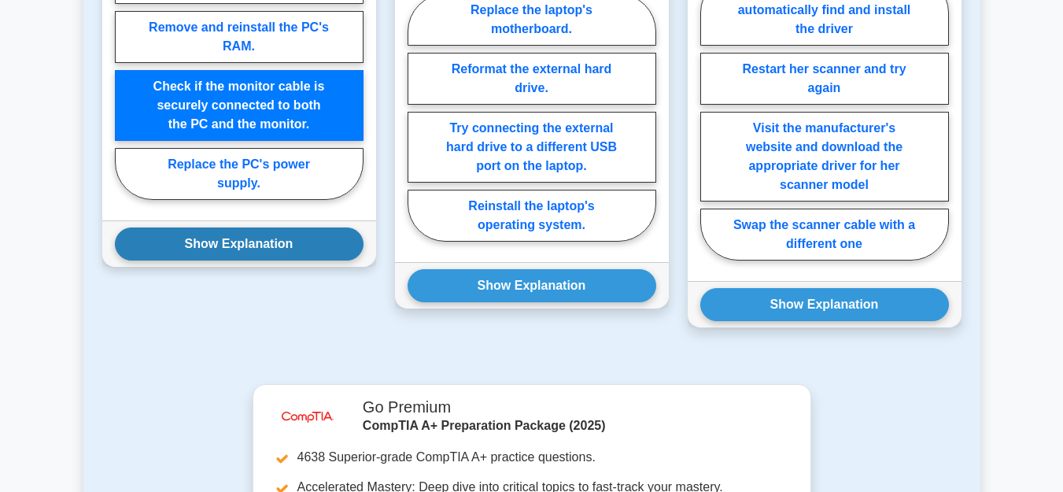
click at [289, 250] on button "Show Explanation" at bounding box center [239, 243] width 249 height 33
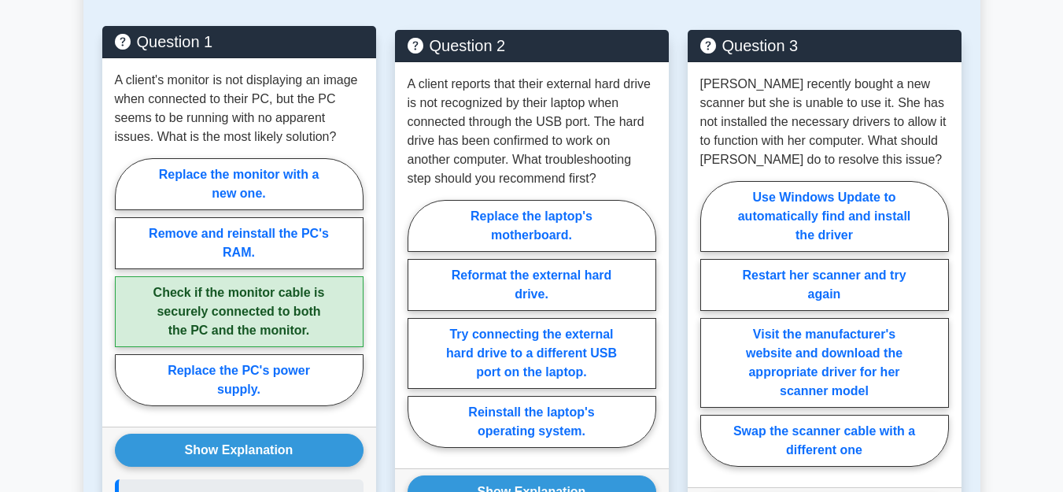
scroll to position [803, 0]
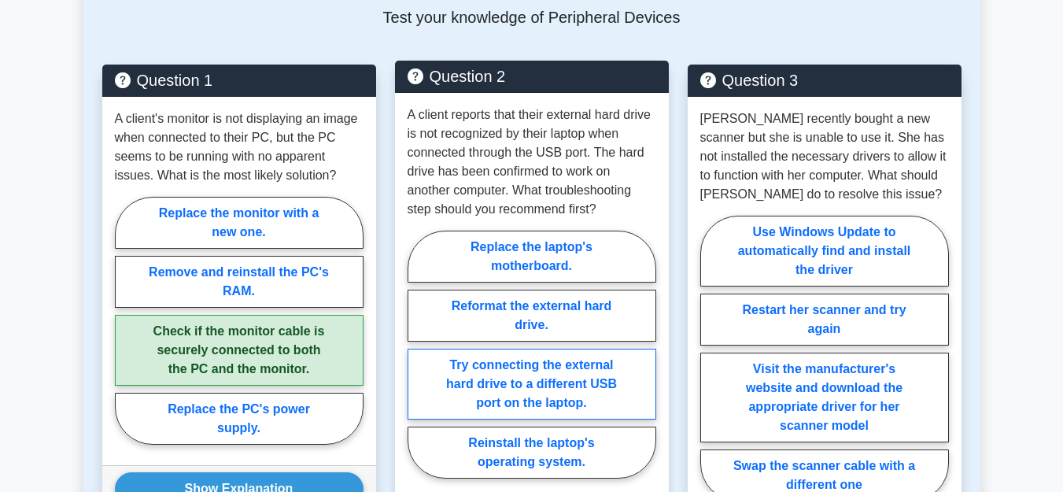
click at [519, 388] on label "Try connecting the external hard drive to a different USB port on the laptop." at bounding box center [532, 384] width 249 height 71
click at [418, 364] on input "Try connecting the external hard drive to a different USB port on the laptop." at bounding box center [413, 359] width 10 height 10
radio input "true"
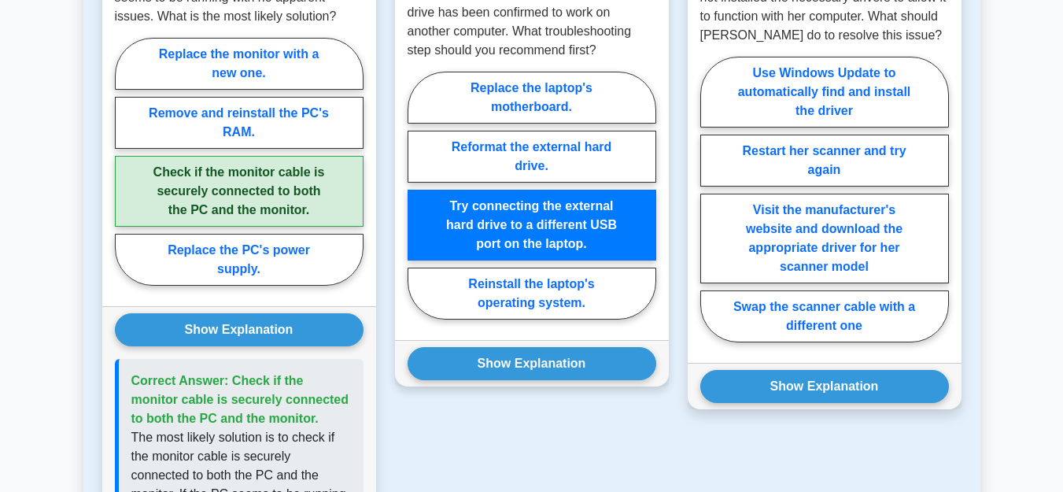
scroll to position [963, 0]
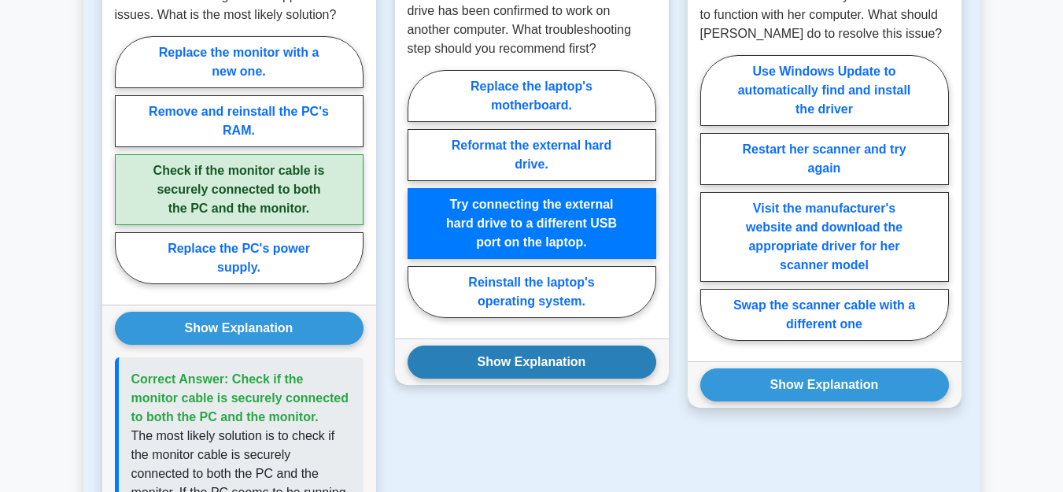
click at [519, 354] on button "Show Explanation" at bounding box center [532, 362] width 249 height 33
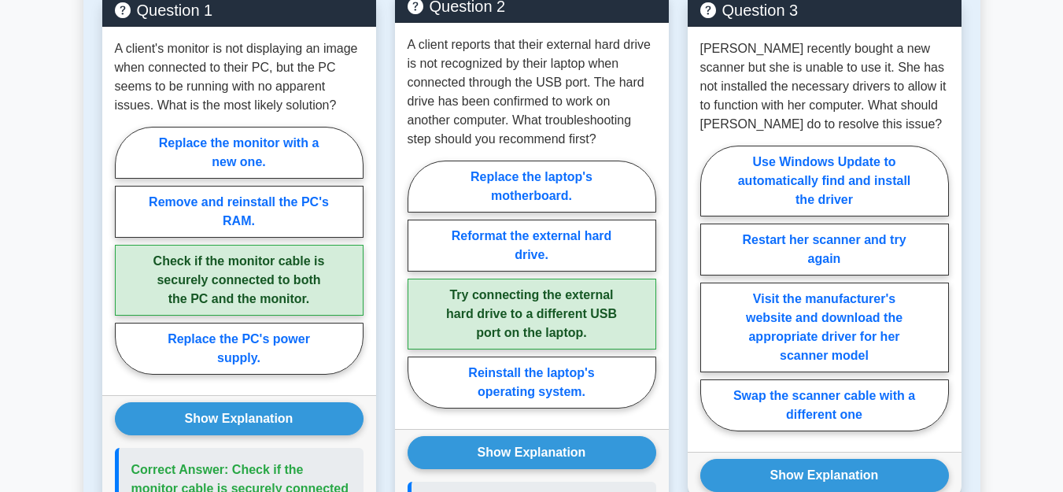
scroll to position [883, 0]
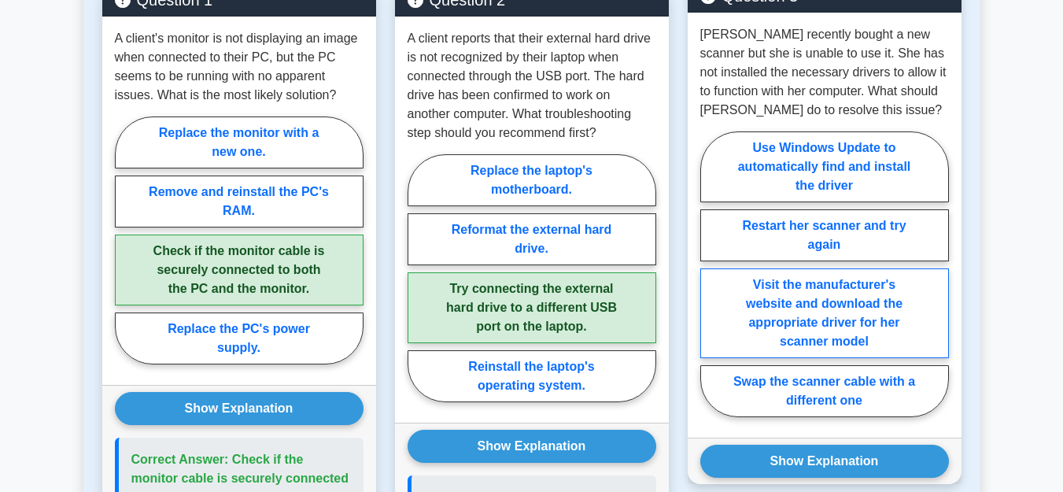
click at [758, 306] on label "Visit the manufacturer's website and download the appropriate driver for her sc…" at bounding box center [825, 313] width 249 height 90
click at [711, 284] on input "Visit the manufacturer's website and download the appropriate driver for her sc…" at bounding box center [706, 279] width 10 height 10
radio input "true"
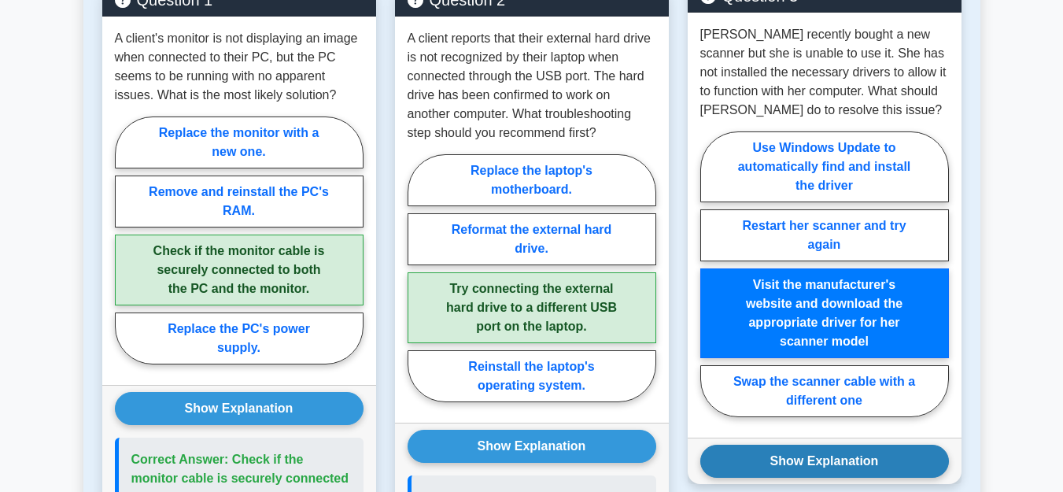
click at [759, 465] on button "Show Explanation" at bounding box center [825, 461] width 249 height 33
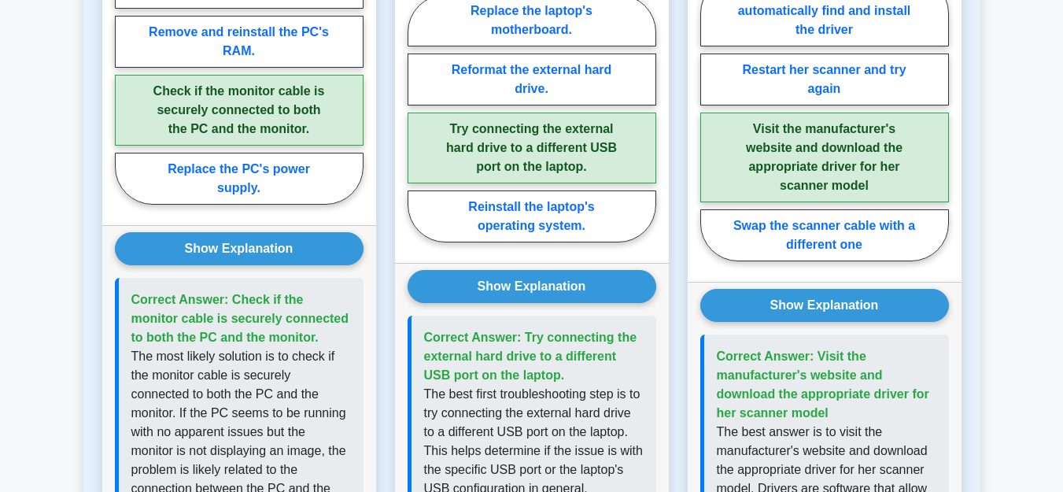
scroll to position [1044, 0]
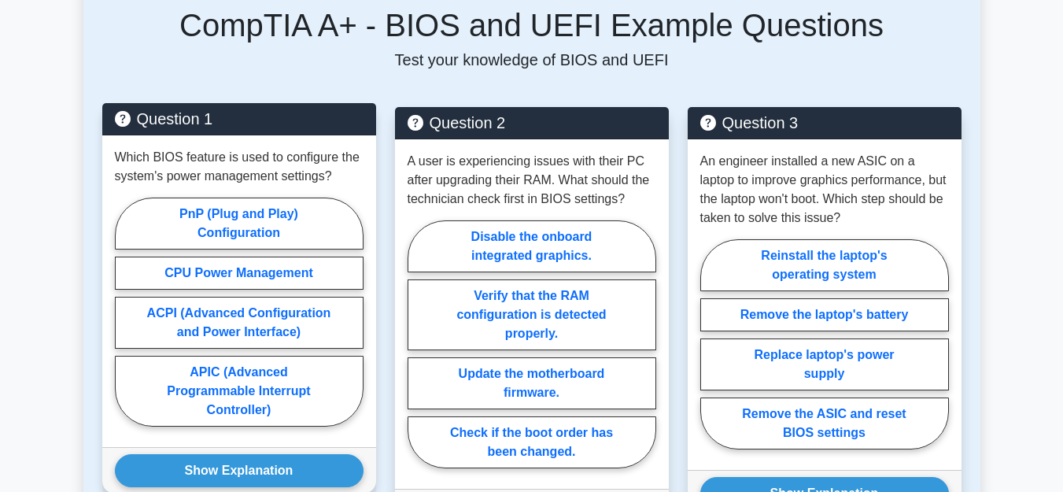
scroll to position [803, 0]
